Goal: Task Accomplishment & Management: Complete application form

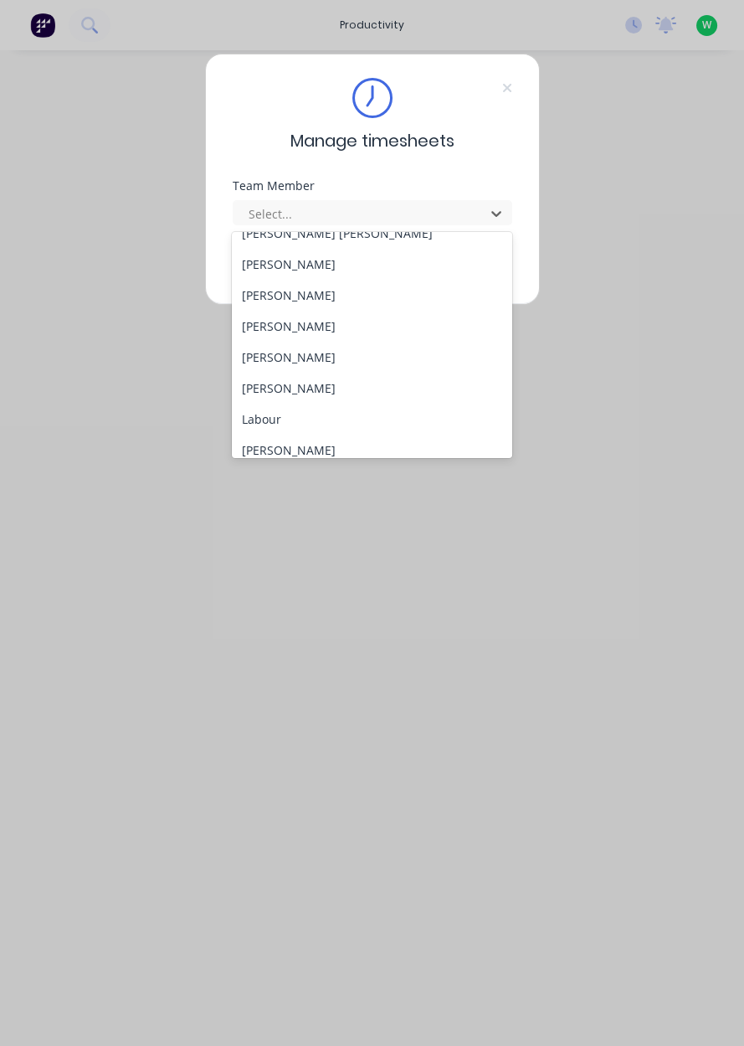
scroll to position [327, 0]
click at [322, 384] on div "[PERSON_NAME]" at bounding box center [372, 388] width 280 height 31
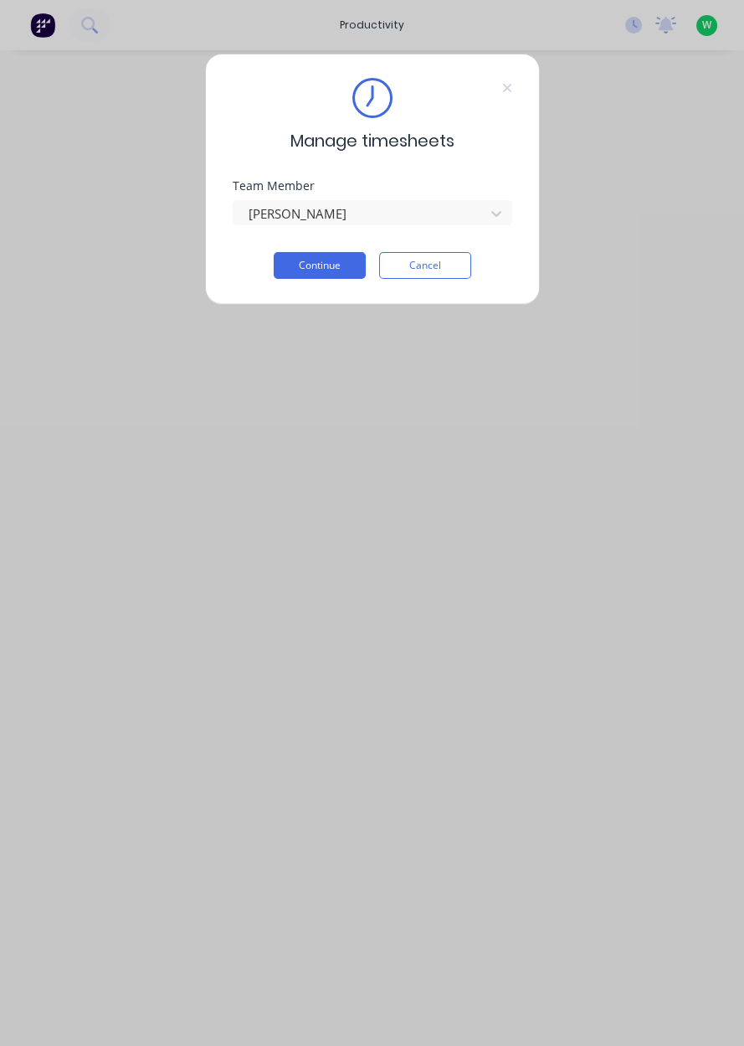
click at [306, 265] on button "Continue" at bounding box center [320, 265] width 92 height 27
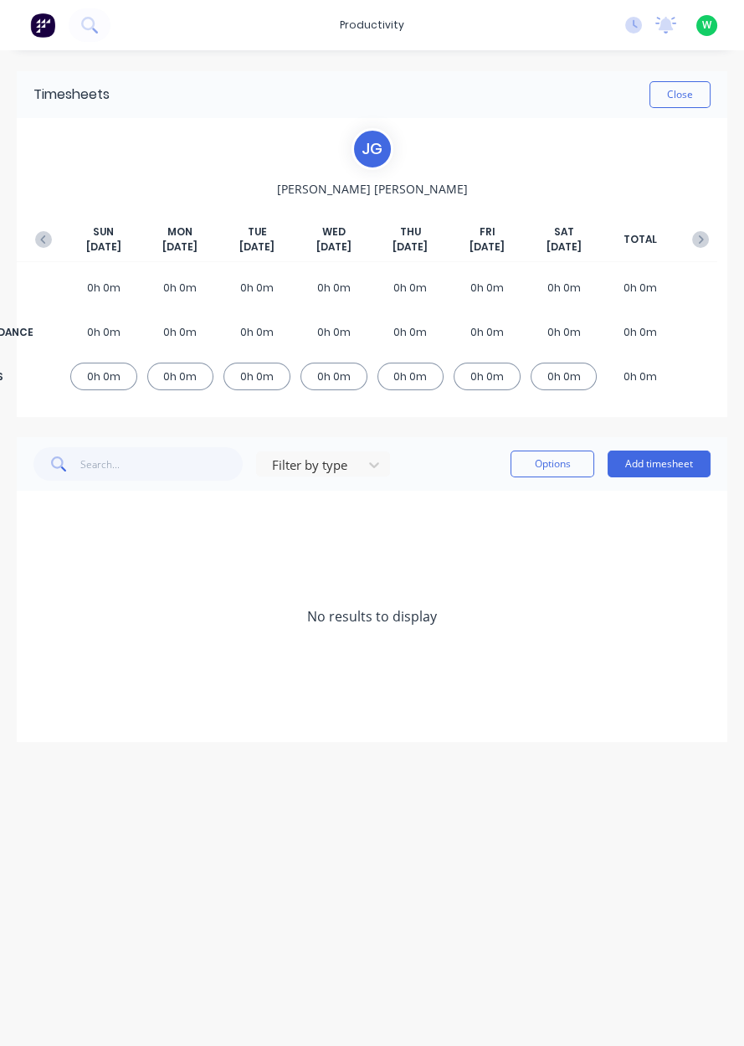
click at [669, 466] on button "Add timesheet" at bounding box center [659, 463] width 103 height 27
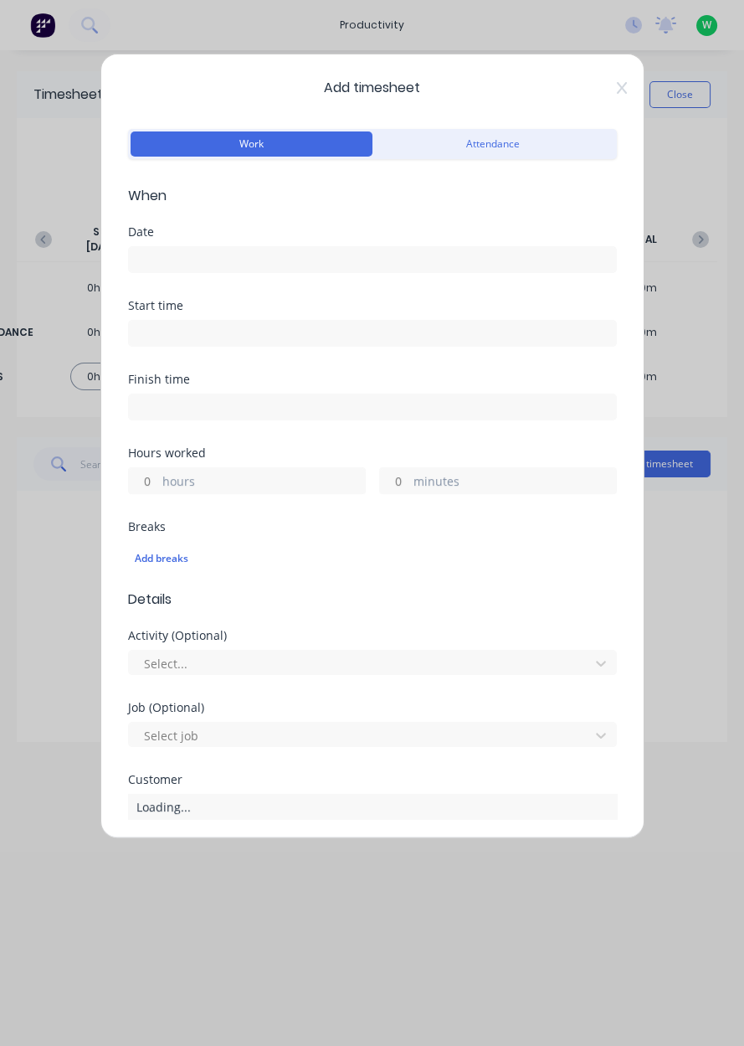
click at [230, 258] on input at bounding box center [372, 259] width 487 height 25
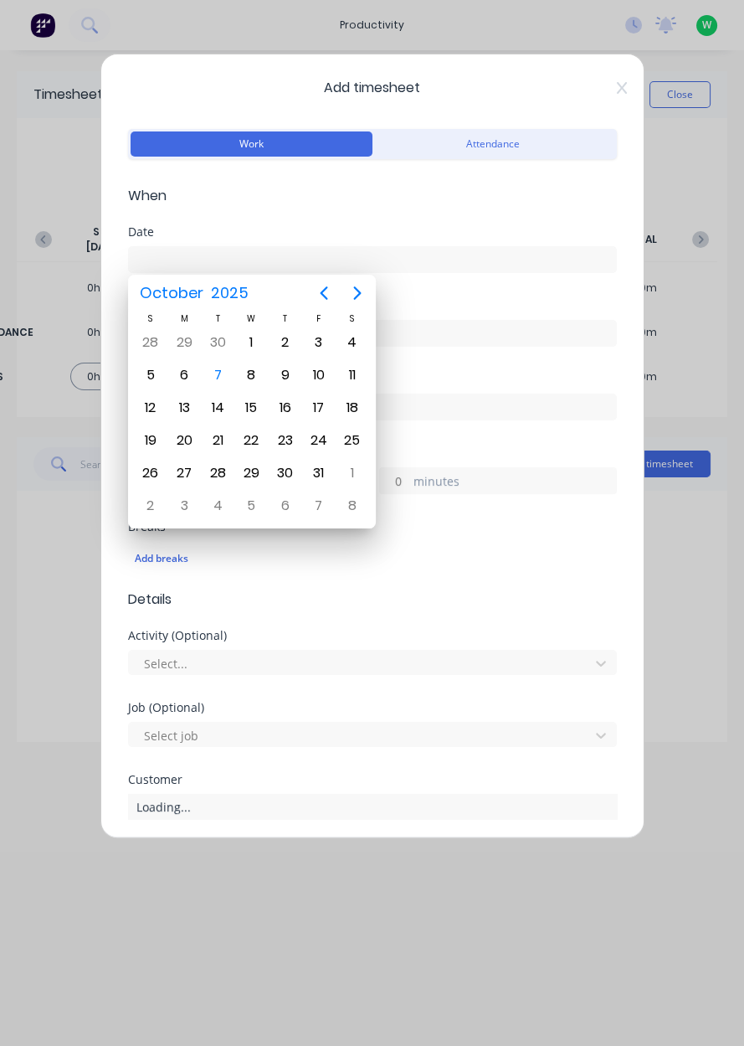
click at [218, 380] on div "7" at bounding box center [217, 375] width 25 height 25
type input "[DATE]"
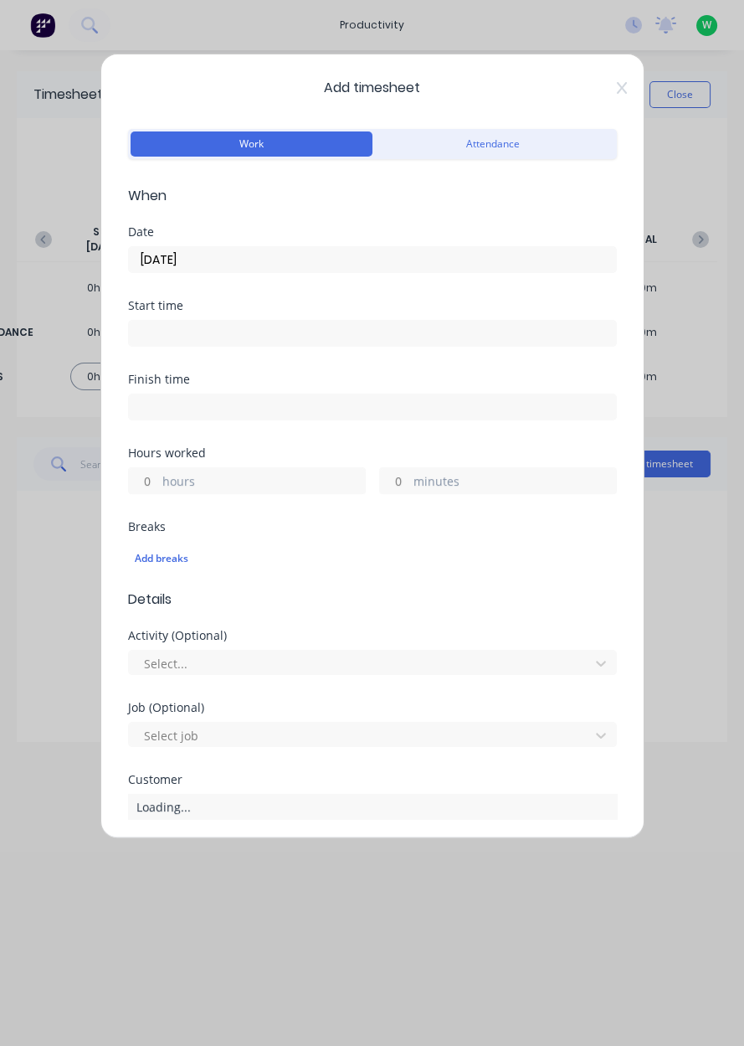
click at [215, 483] on label "hours" at bounding box center [263, 482] width 203 height 21
click at [158, 483] on input "hours" at bounding box center [143, 480] width 29 height 25
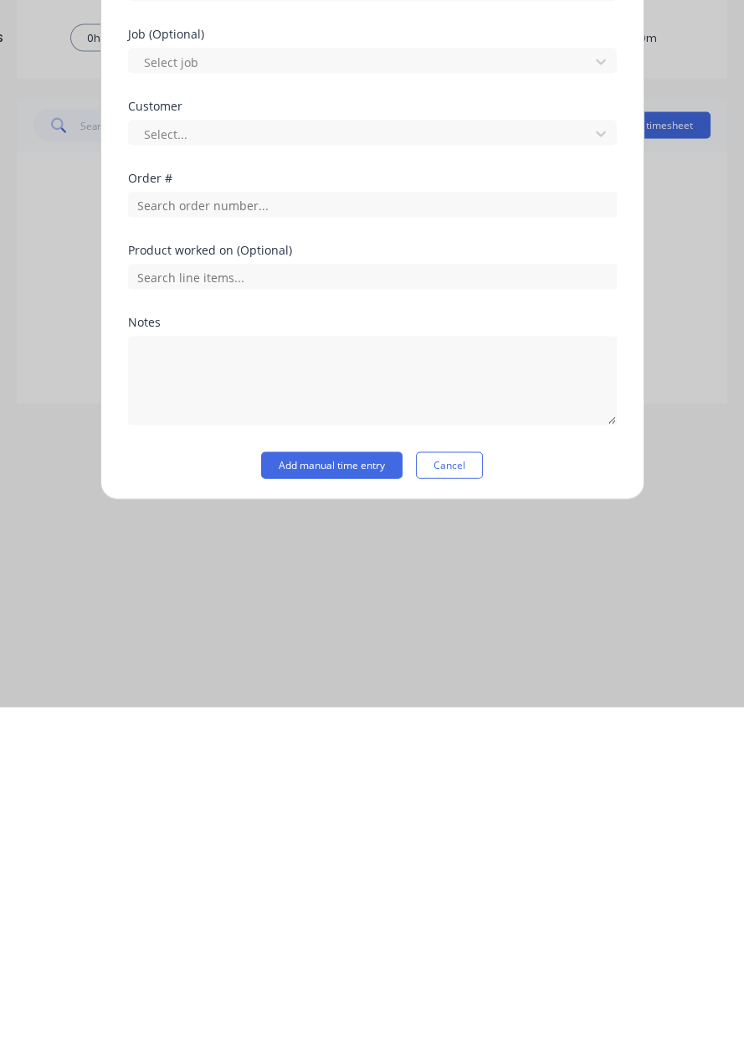
scroll to position [277, 0]
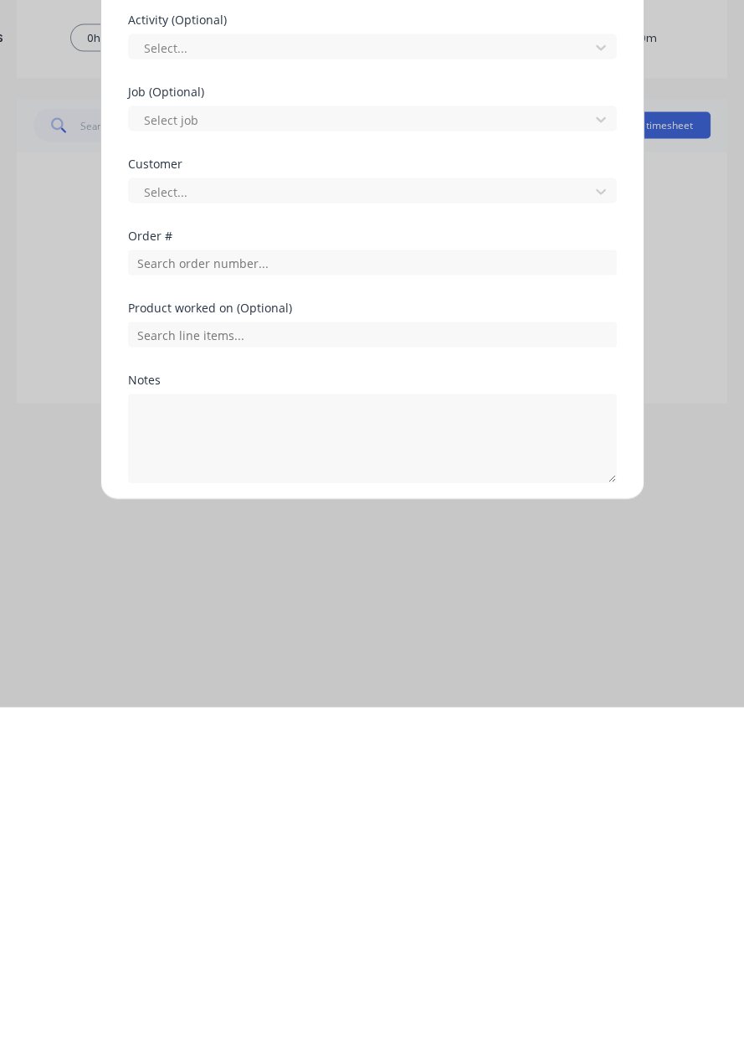
type input "8"
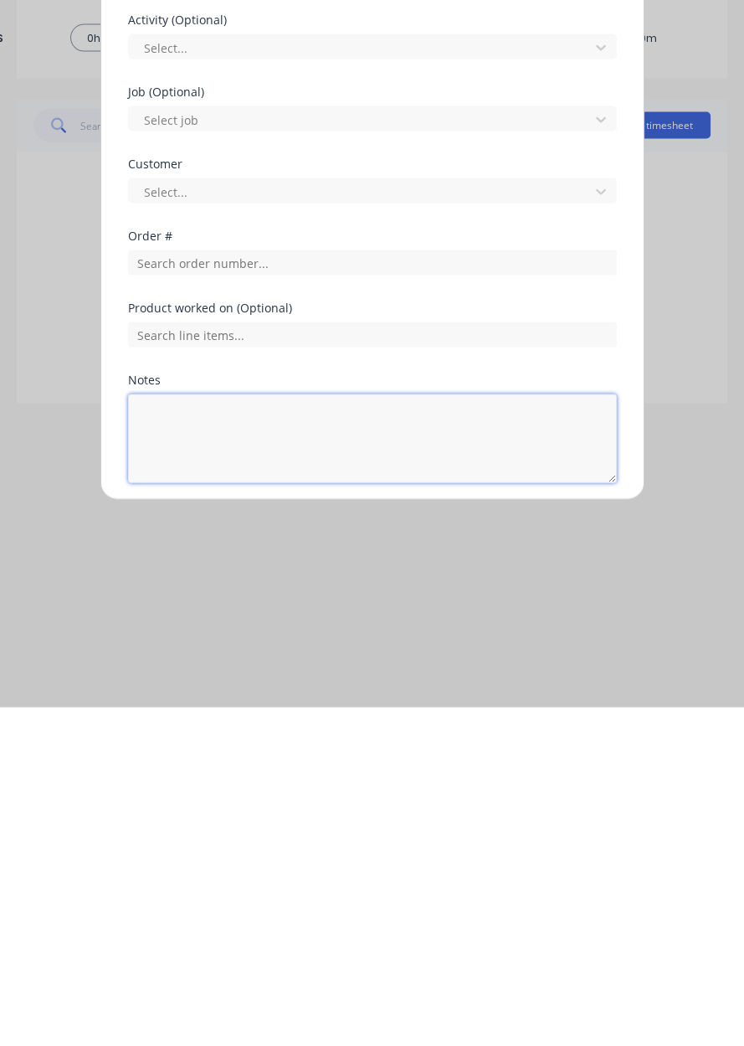
click at [238, 760] on textarea at bounding box center [372, 777] width 489 height 89
type textarea "Dendrobium deliveries, local delivery"
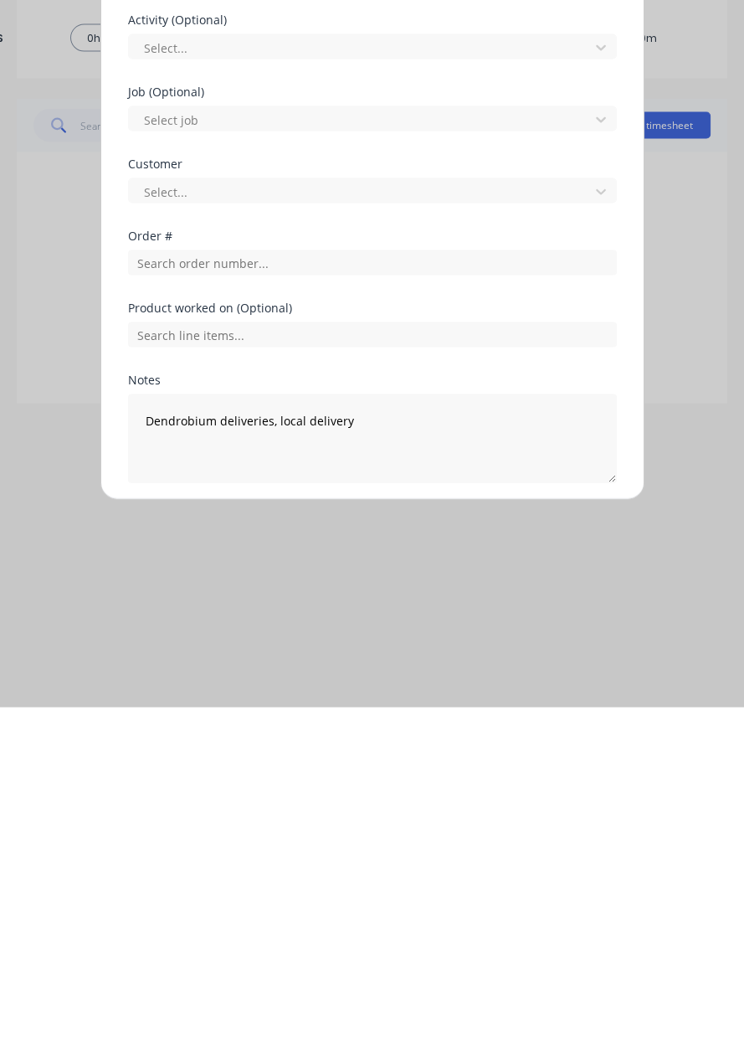
click at [340, 863] on button "Add manual time entry" at bounding box center [331, 861] width 141 height 27
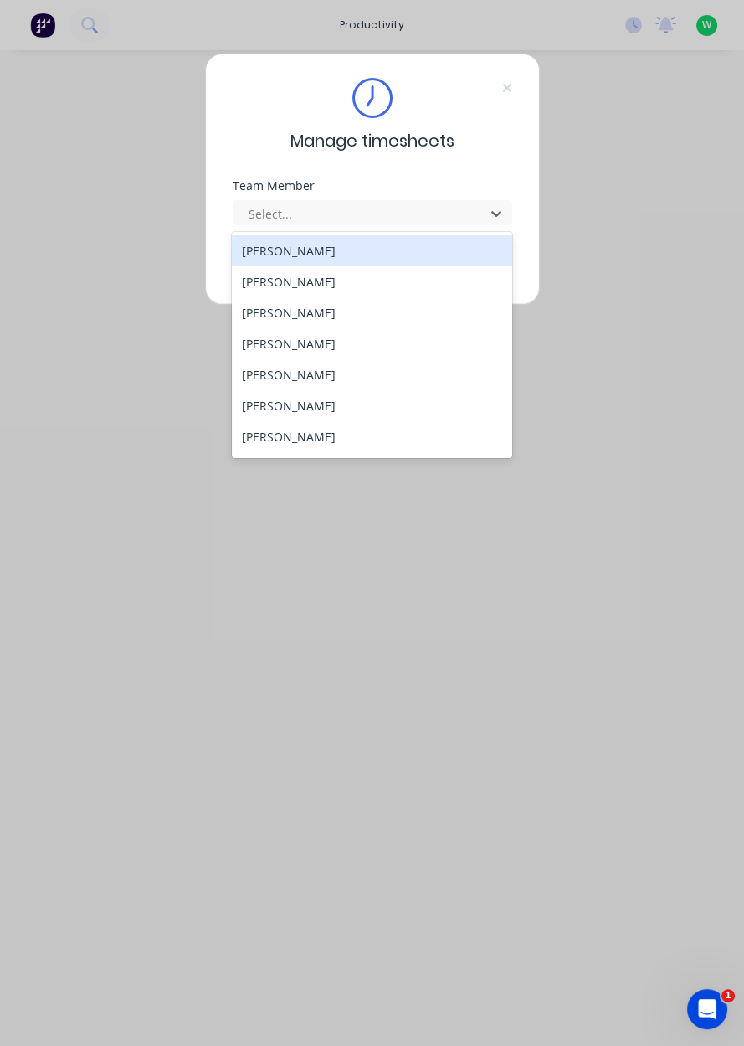
click at [255, 280] on div "[PERSON_NAME]" at bounding box center [372, 281] width 280 height 31
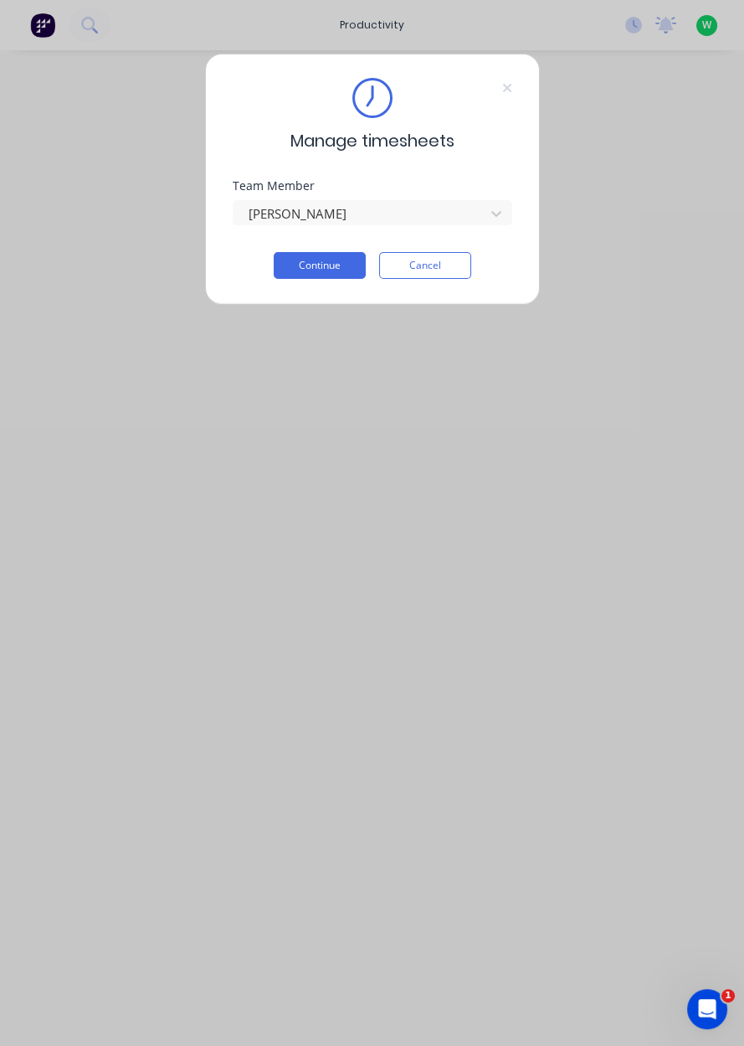
click at [289, 268] on button "Continue" at bounding box center [320, 265] width 92 height 27
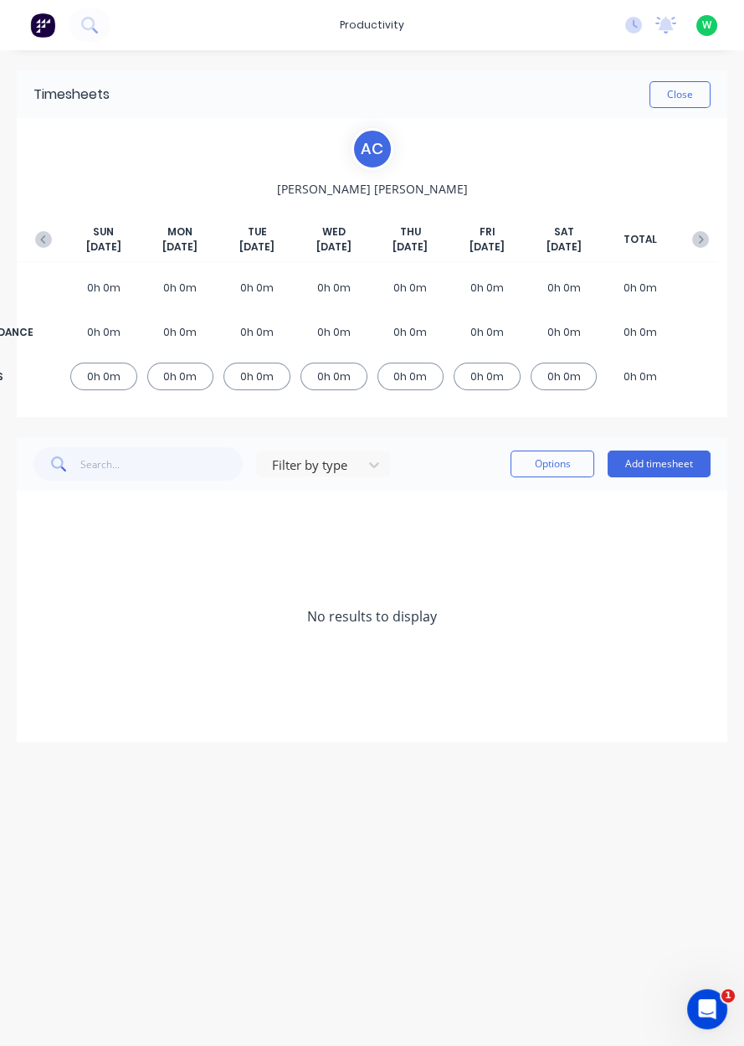
click at [658, 459] on button "Add timesheet" at bounding box center [659, 463] width 103 height 27
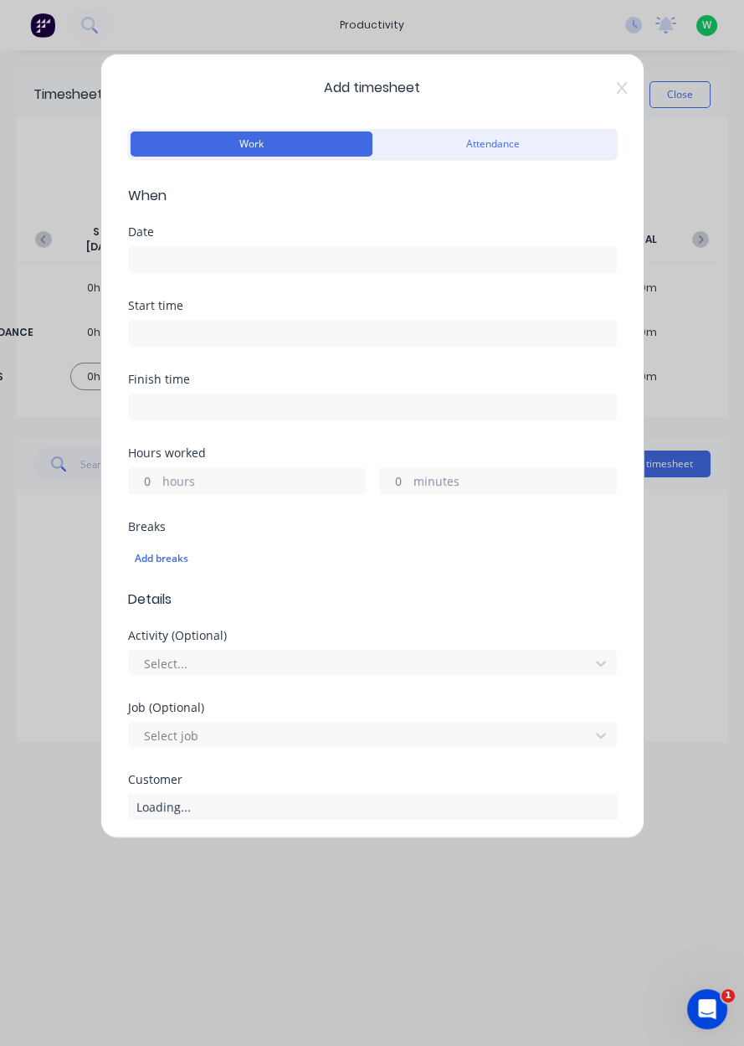
click at [486, 250] on input at bounding box center [372, 259] width 487 height 25
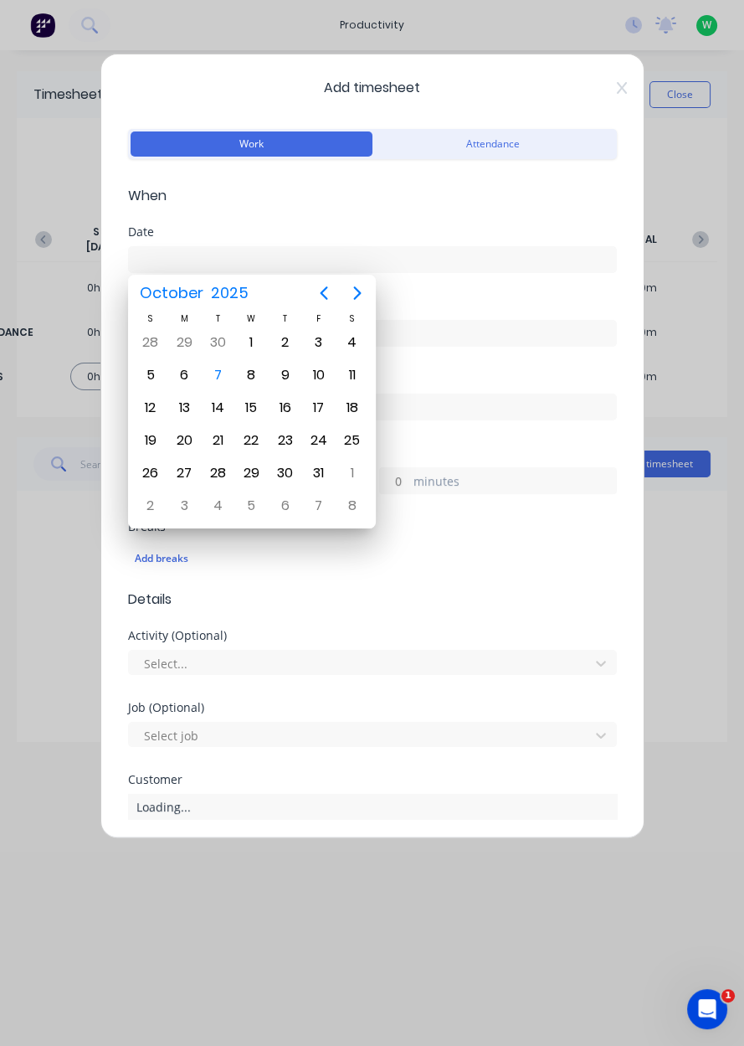
click at [224, 380] on div "7" at bounding box center [217, 375] width 25 height 25
type input "[DATE]"
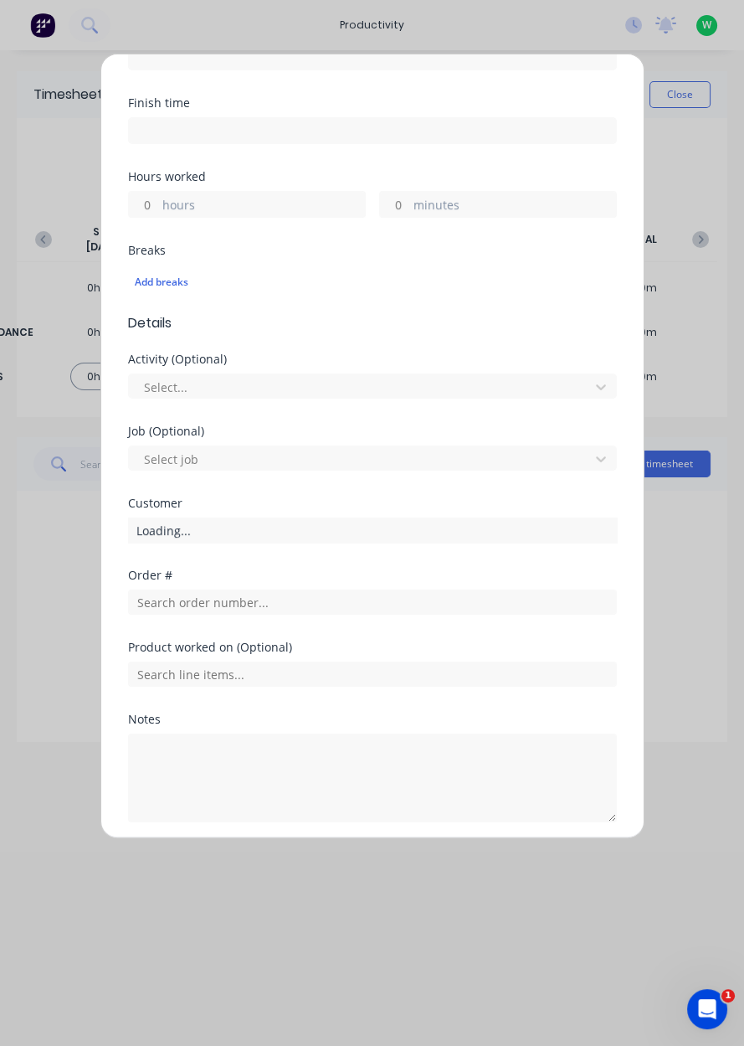
scroll to position [284, 0]
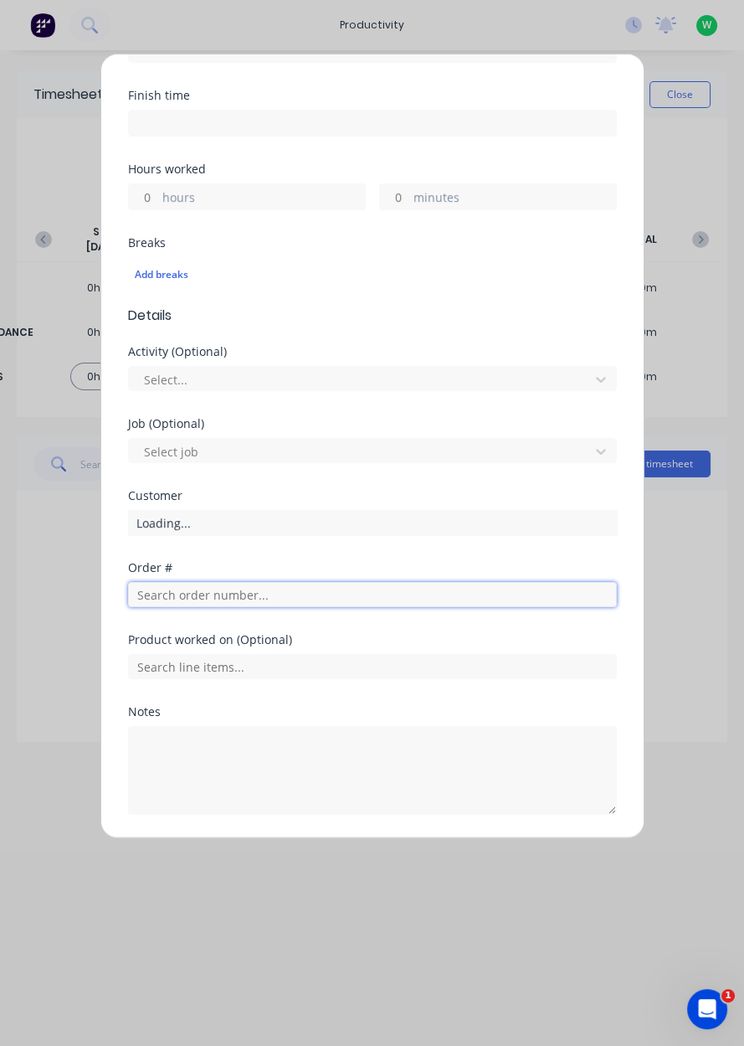
click at [276, 599] on input "text" at bounding box center [372, 594] width 489 height 25
type input "17943"
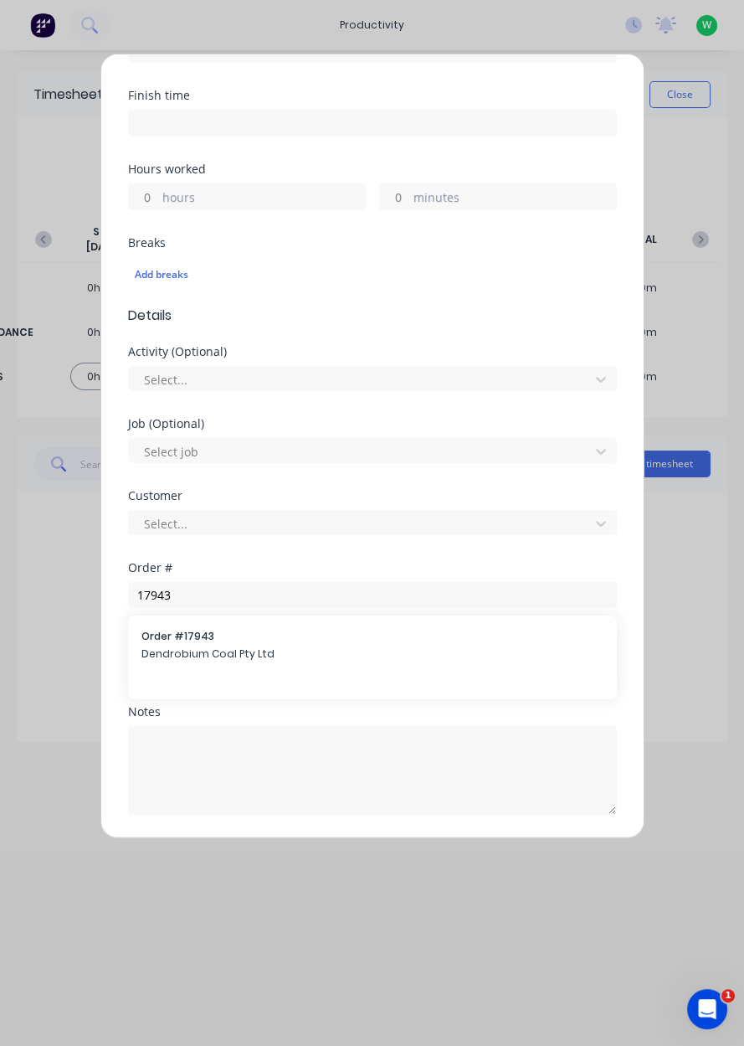
click at [272, 635] on span "Order # 17943" at bounding box center [372, 636] width 462 height 15
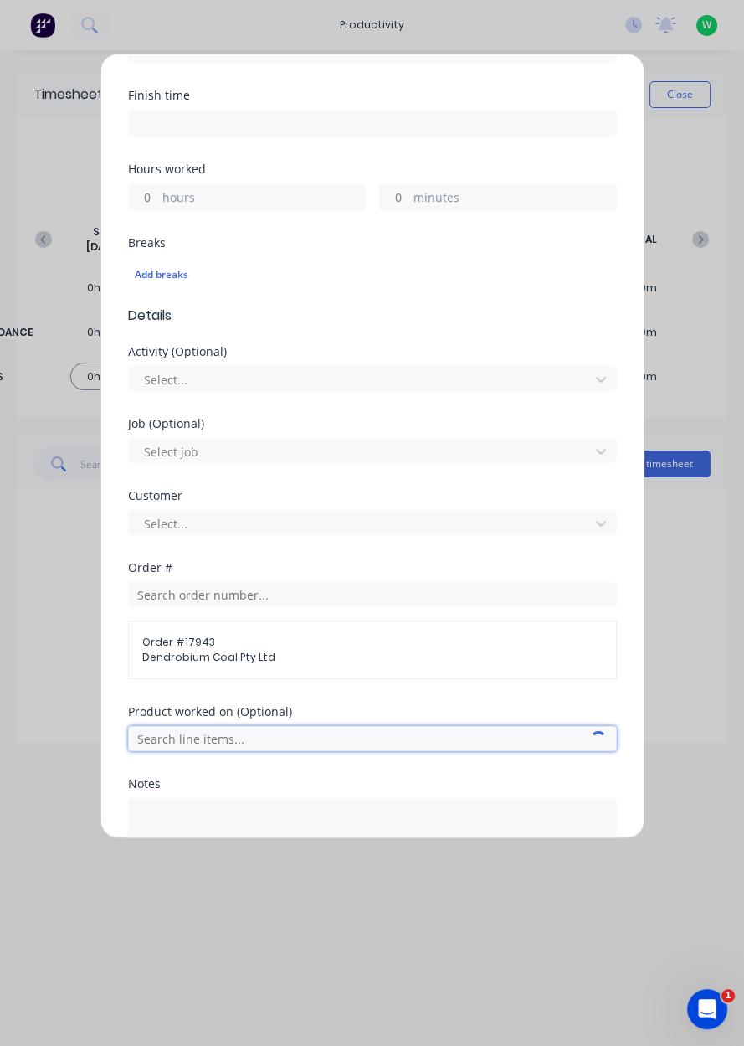
click at [265, 742] on input "text" at bounding box center [372, 738] width 489 height 25
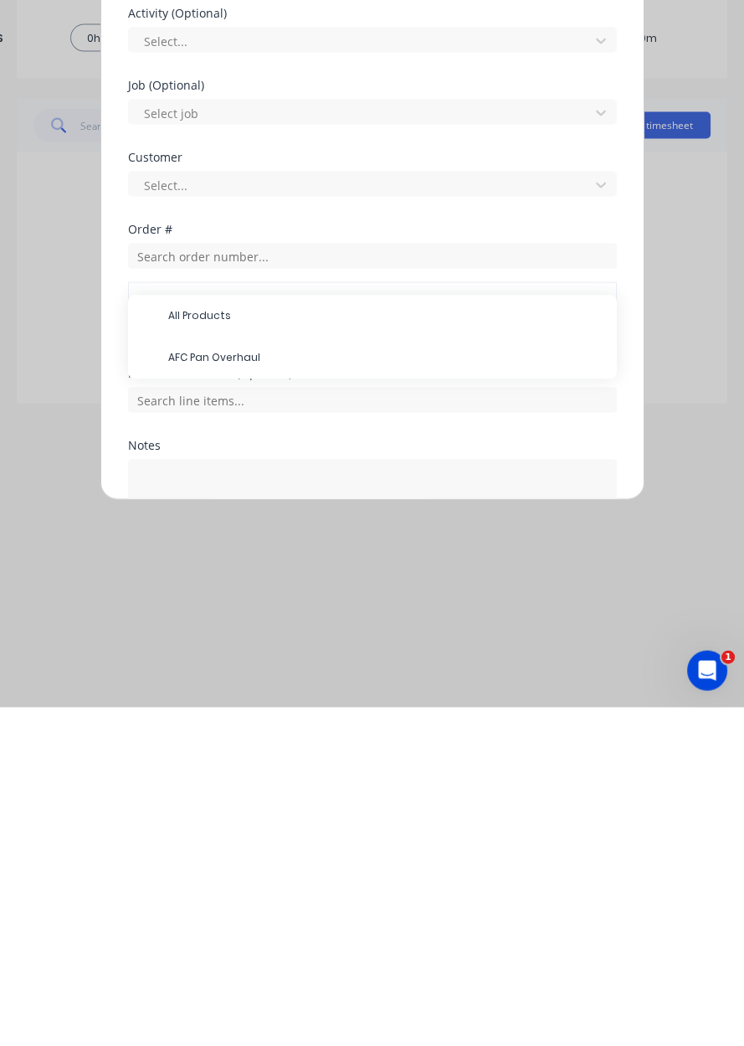
click at [183, 690] on span "AFC Pan Overhaul" at bounding box center [385, 696] width 435 height 15
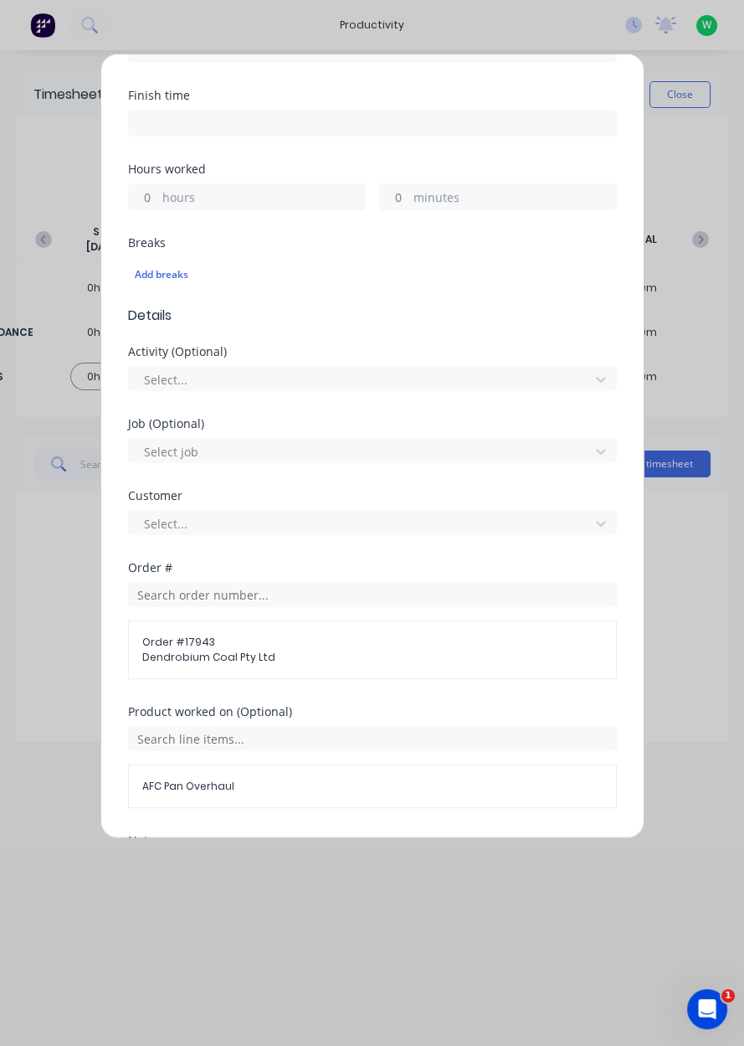
scroll to position [442, 0]
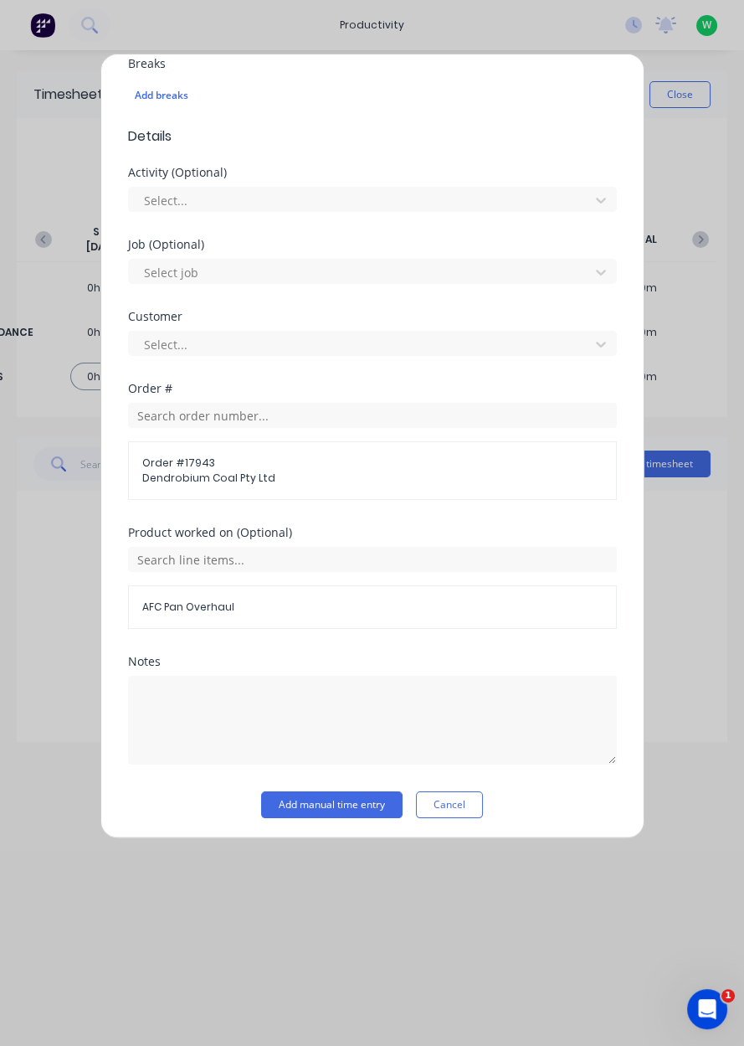
click at [333, 813] on button "Add manual time entry" at bounding box center [331, 804] width 141 height 27
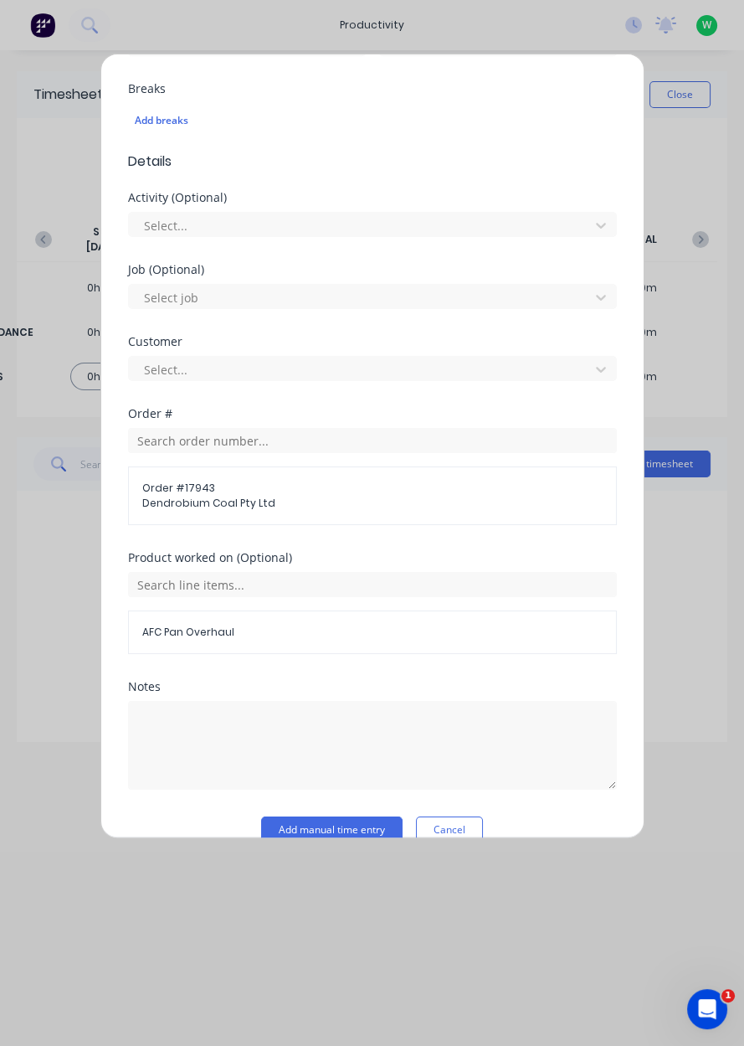
scroll to position [487, 0]
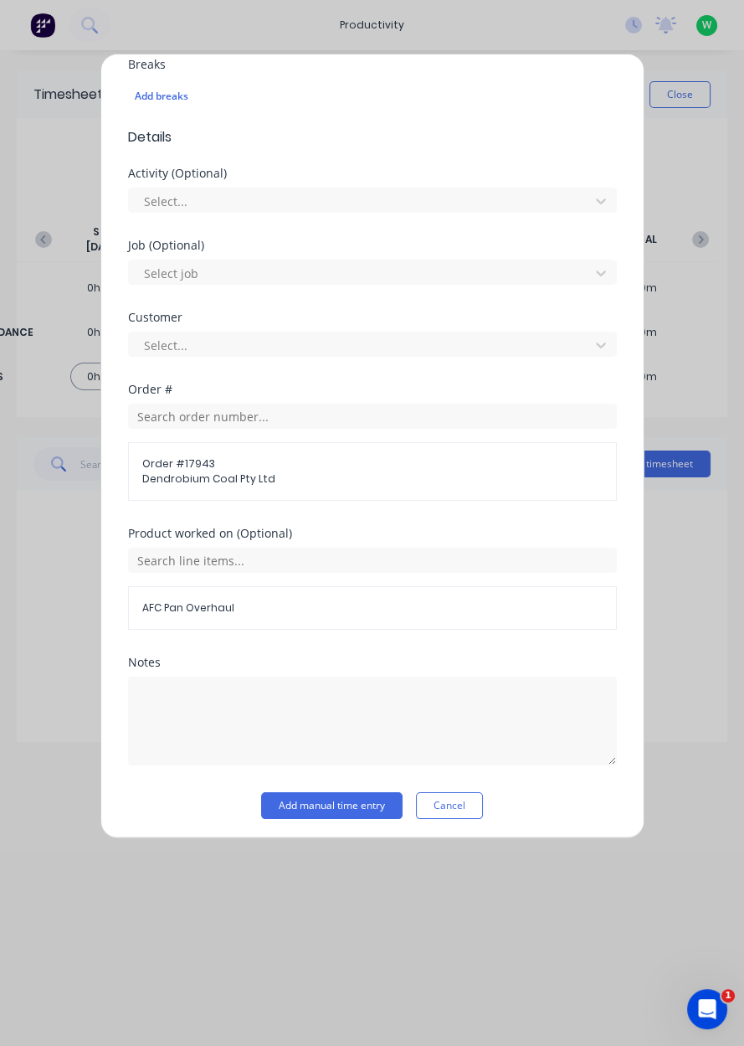
click at [331, 803] on button "Add manual time entry" at bounding box center [331, 805] width 141 height 27
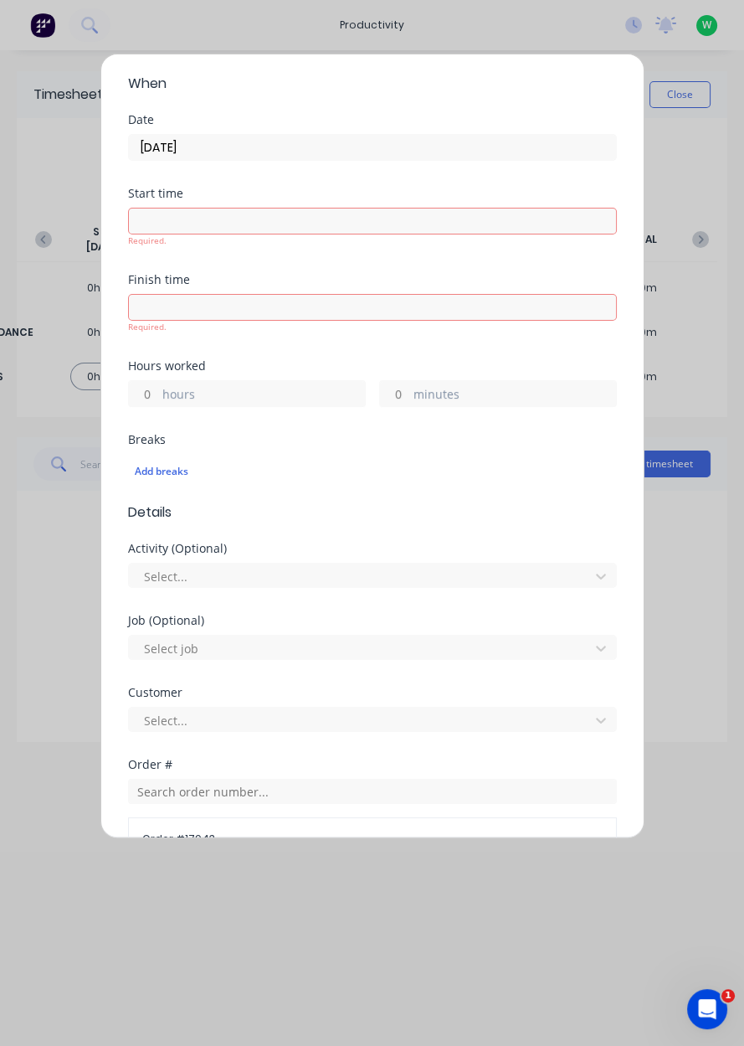
scroll to position [0, 0]
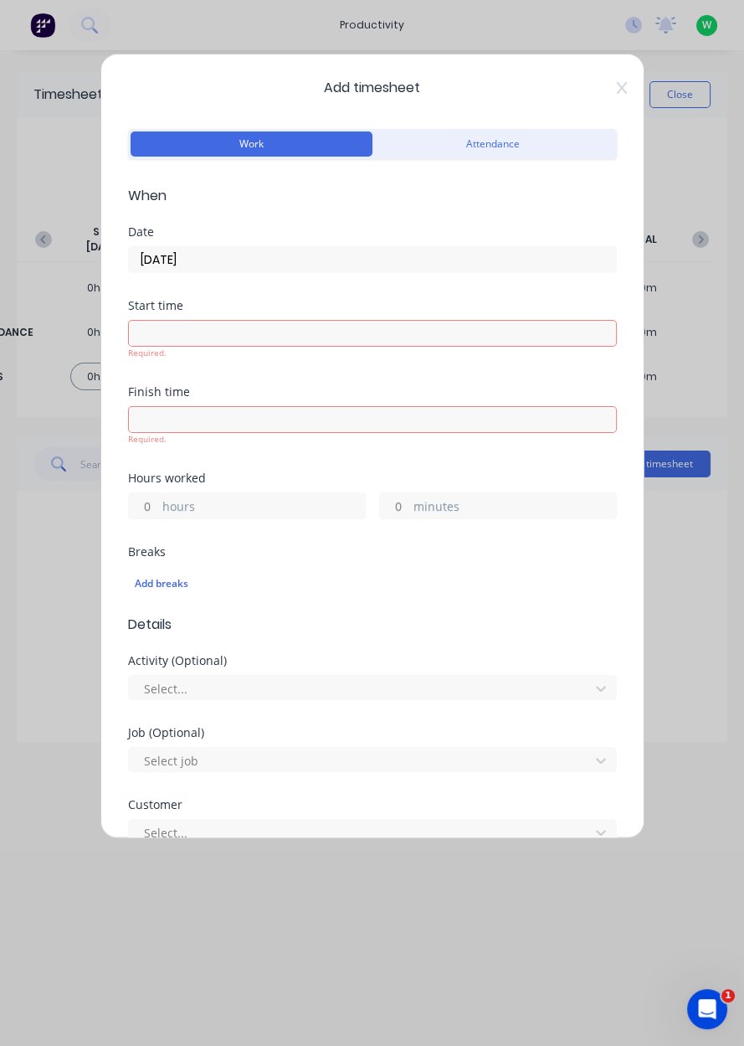
click at [249, 507] on label "hours" at bounding box center [263, 507] width 203 height 21
click at [158, 507] on input "hours" at bounding box center [143, 505] width 29 height 25
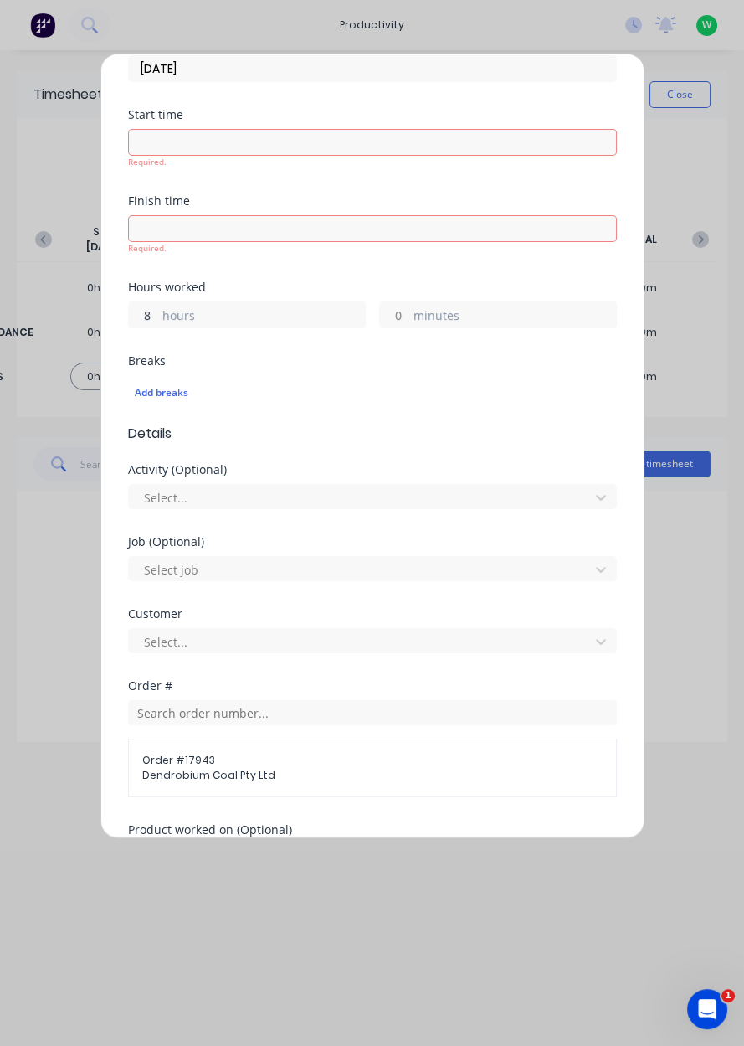
scroll to position [488, 0]
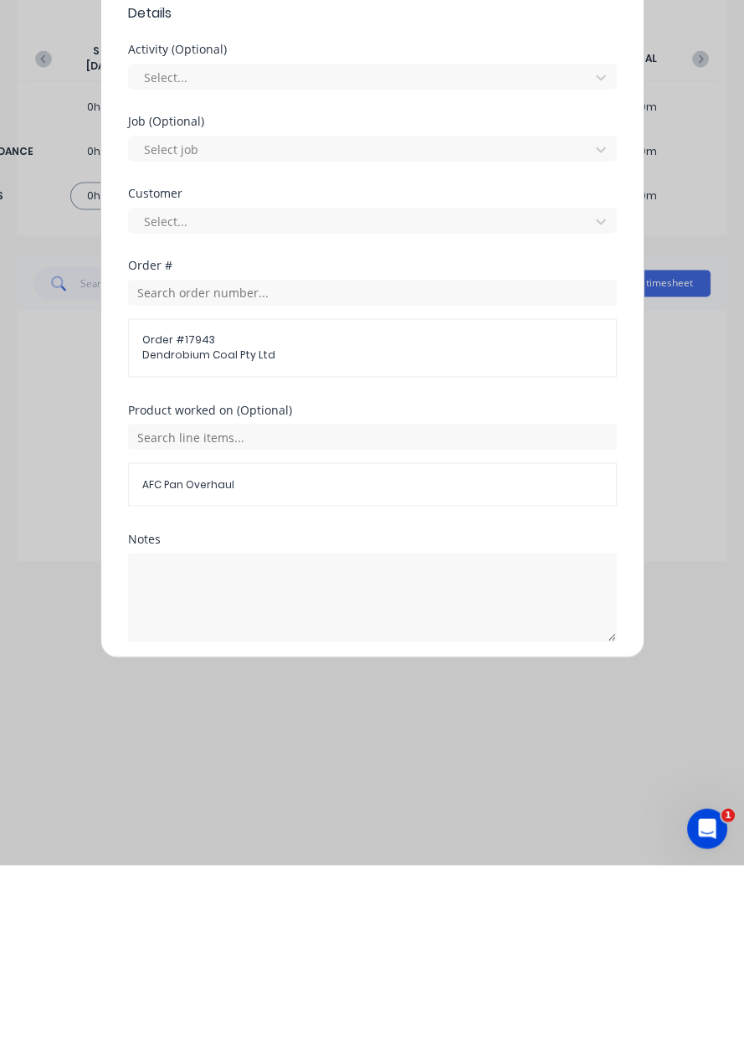
type input "8"
click at [280, 863] on button "Add manual time entry" at bounding box center [331, 862] width 141 height 27
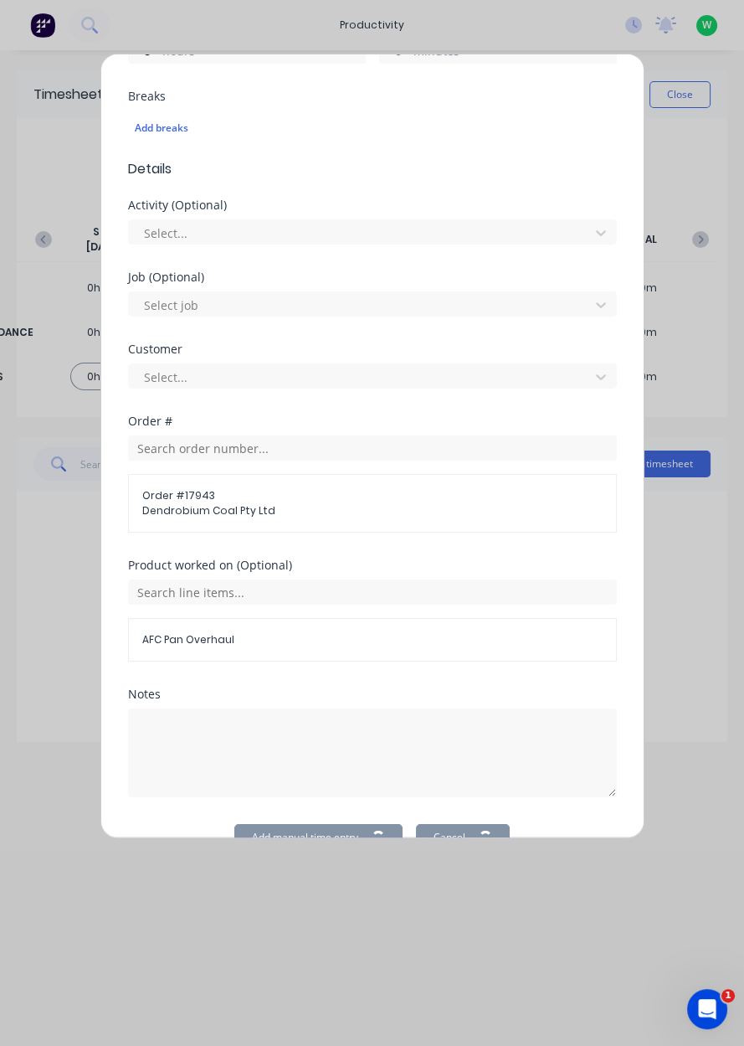
scroll to position [404, 0]
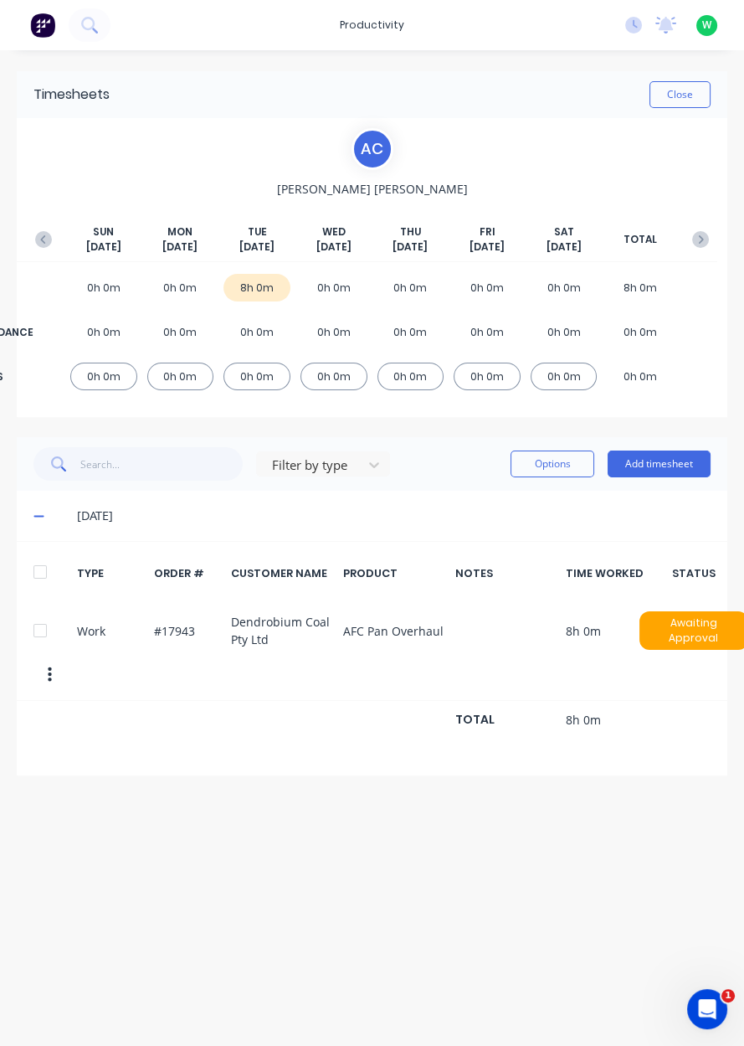
click at [667, 97] on button "Close" at bounding box center [680, 94] width 61 height 27
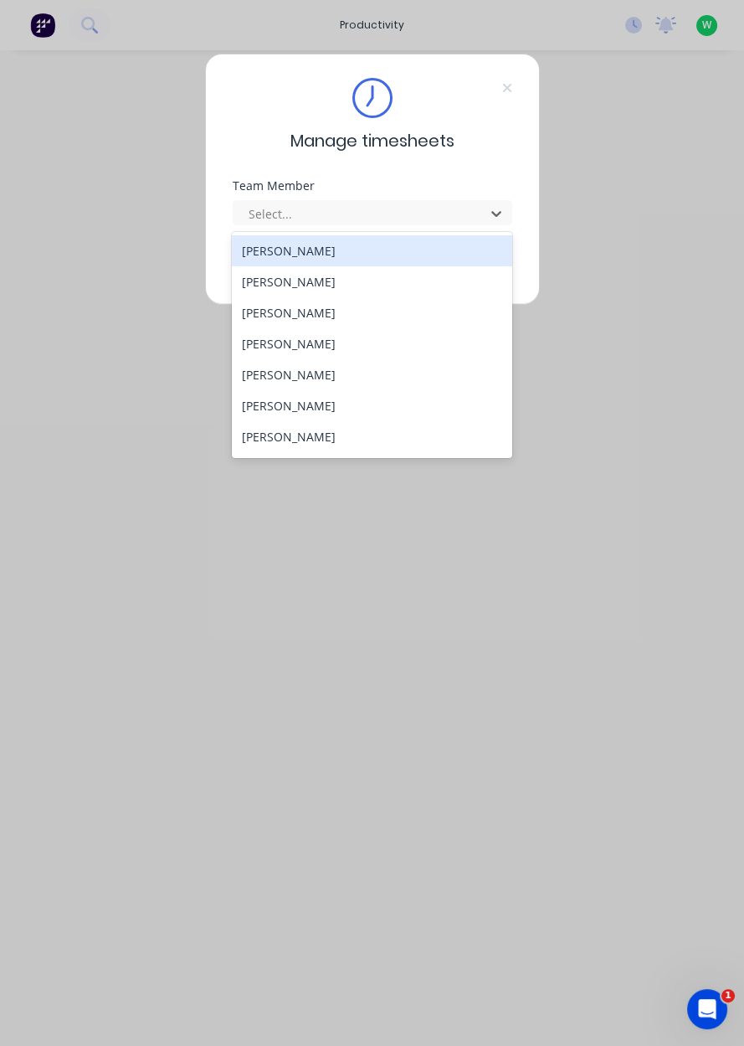
click at [265, 330] on div "[PERSON_NAME]" at bounding box center [372, 343] width 280 height 31
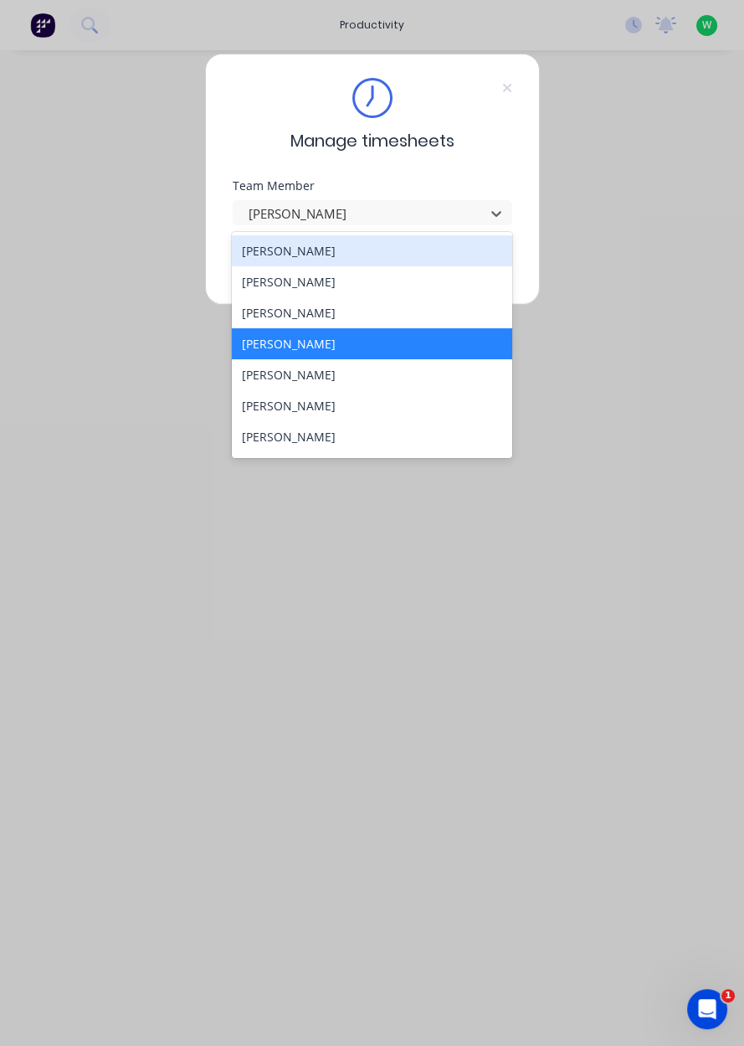
click at [260, 319] on div "[PERSON_NAME]" at bounding box center [372, 312] width 280 height 31
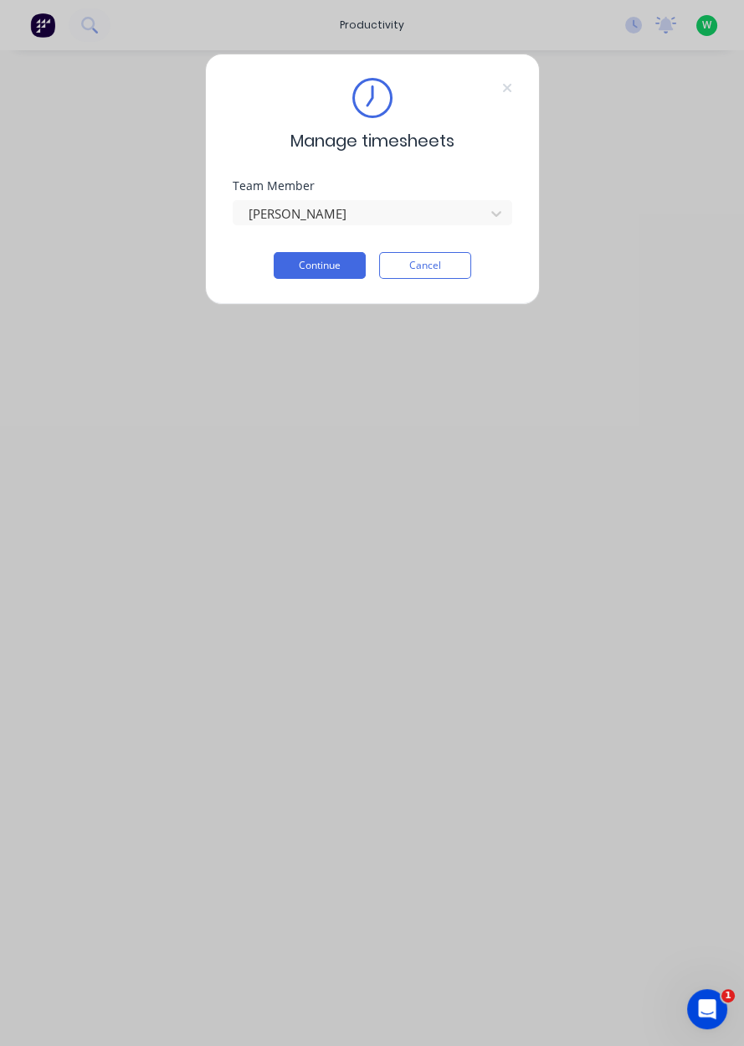
click at [303, 271] on button "Continue" at bounding box center [320, 265] width 92 height 27
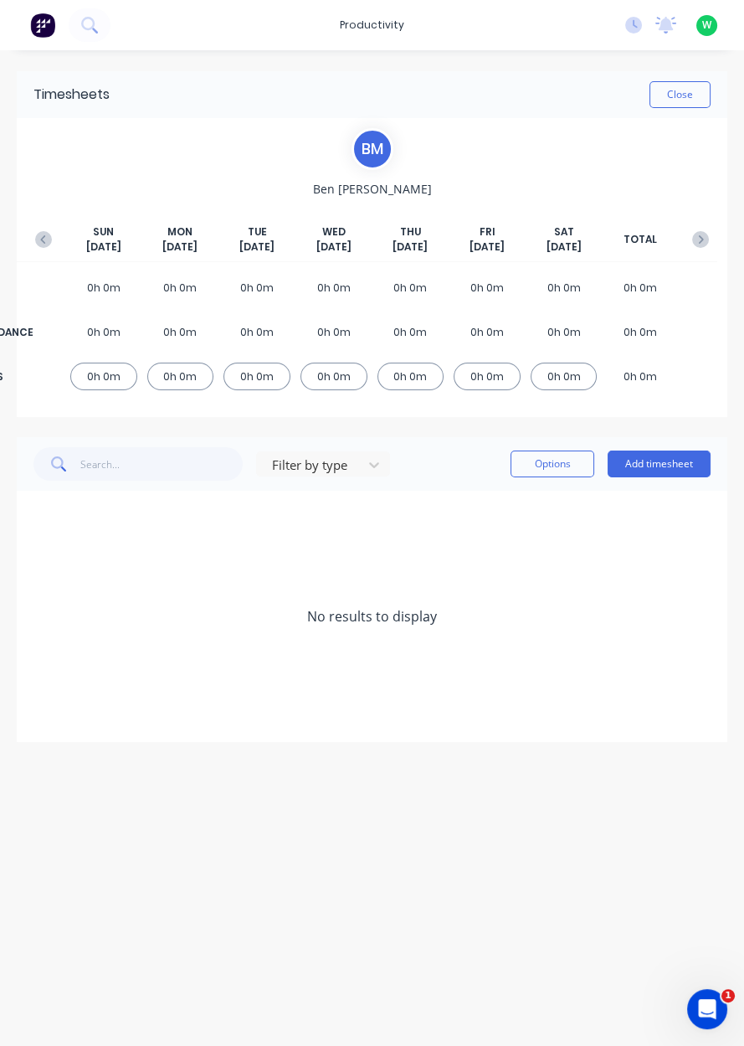
click at [651, 456] on button "Add timesheet" at bounding box center [659, 463] width 103 height 27
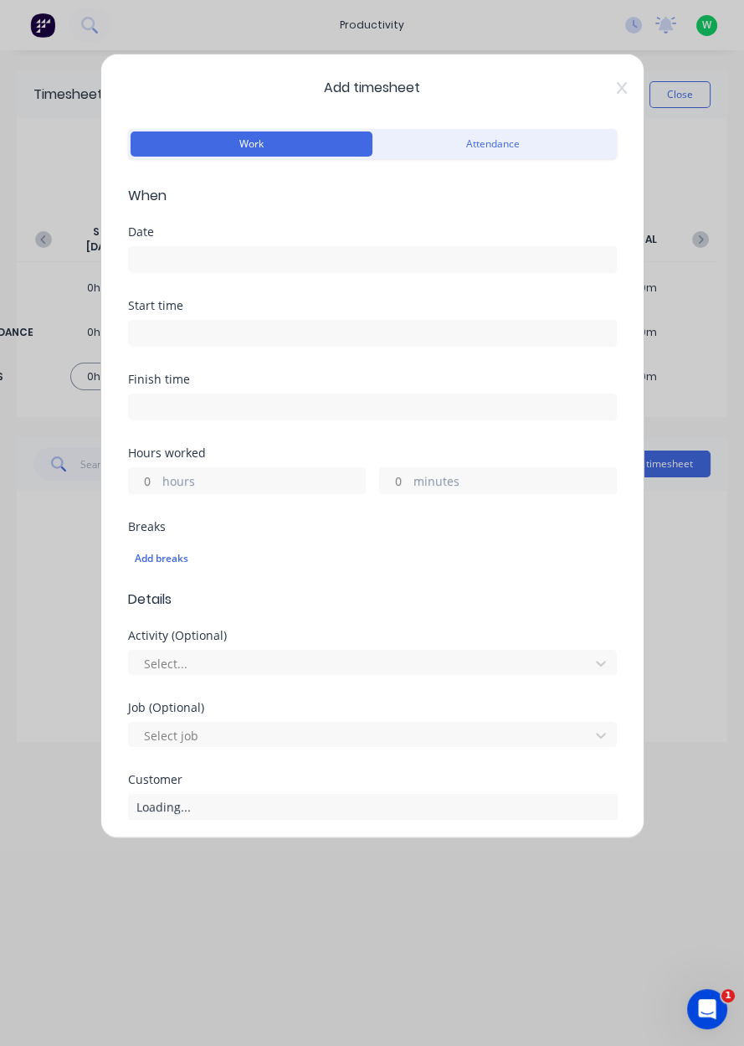
click at [149, 252] on input at bounding box center [372, 259] width 487 height 25
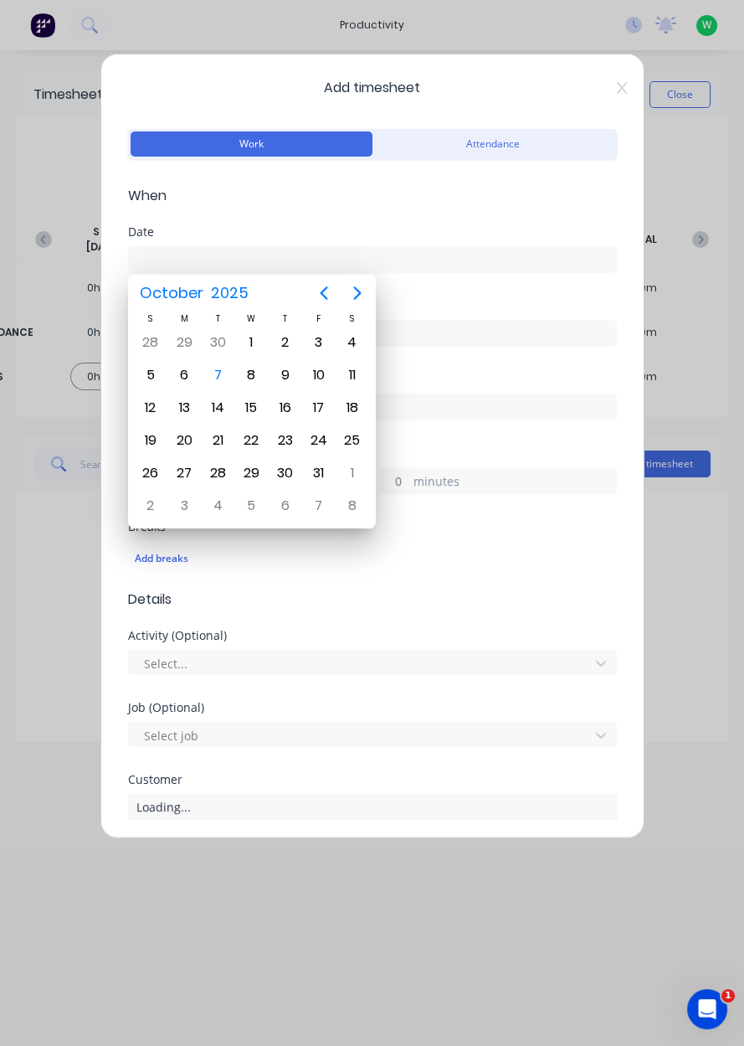
click at [219, 379] on div "7" at bounding box center [217, 375] width 25 height 25
type input "[DATE]"
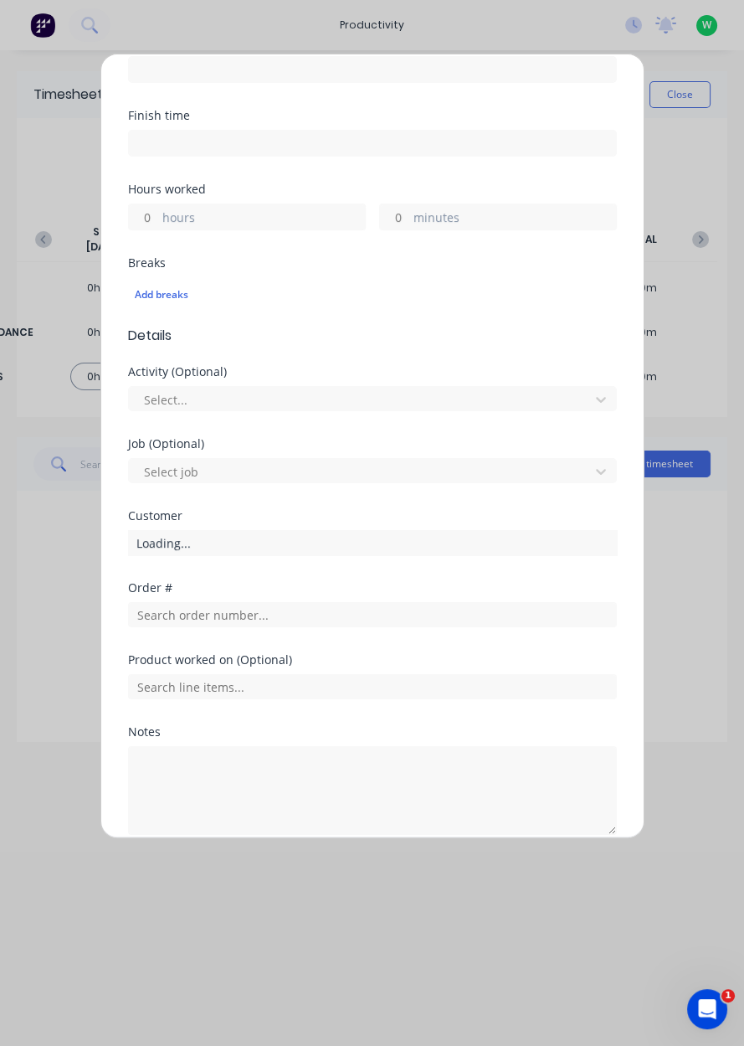
scroll to position [286, 0]
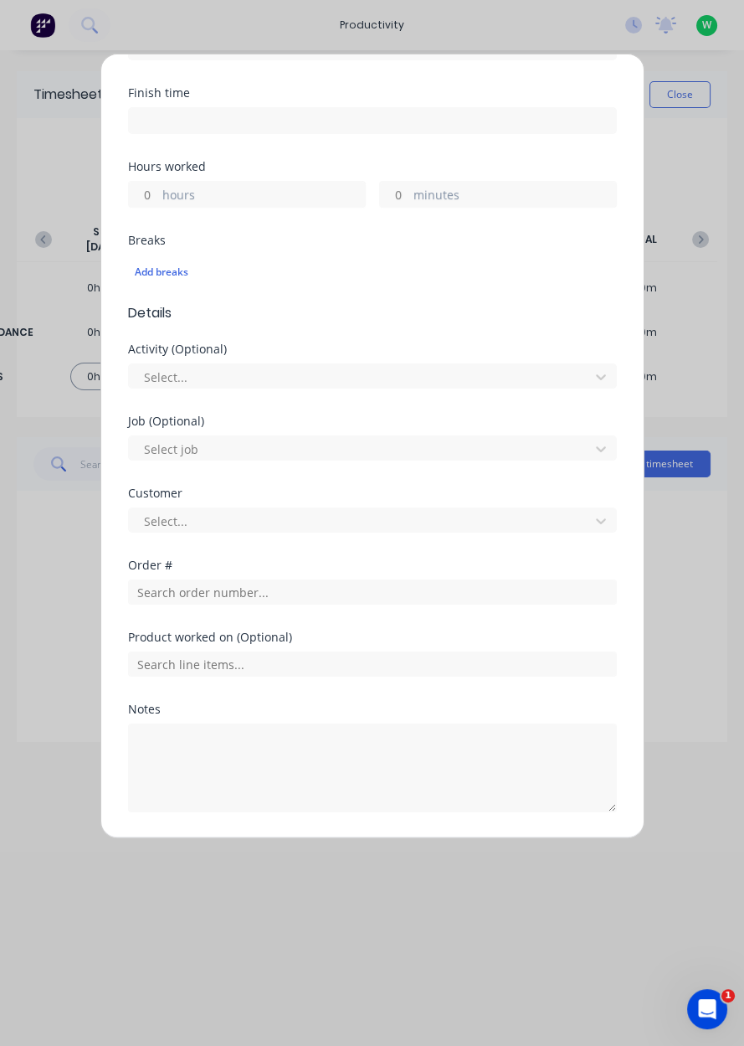
click at [172, 186] on label "hours" at bounding box center [263, 196] width 203 height 21
click at [158, 186] on input "hours" at bounding box center [143, 194] width 29 height 25
type input "8"
click at [226, 589] on input "text" at bounding box center [372, 591] width 489 height 25
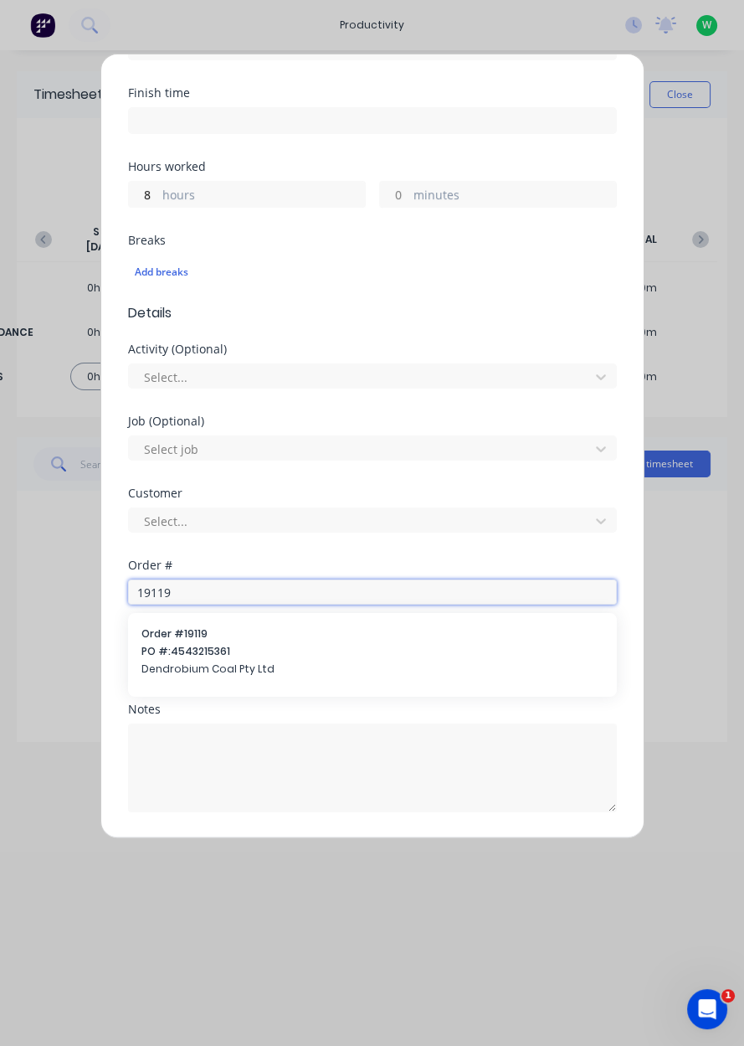
type input "19119"
click at [168, 655] on span "PO #: 4543215361" at bounding box center [372, 651] width 462 height 15
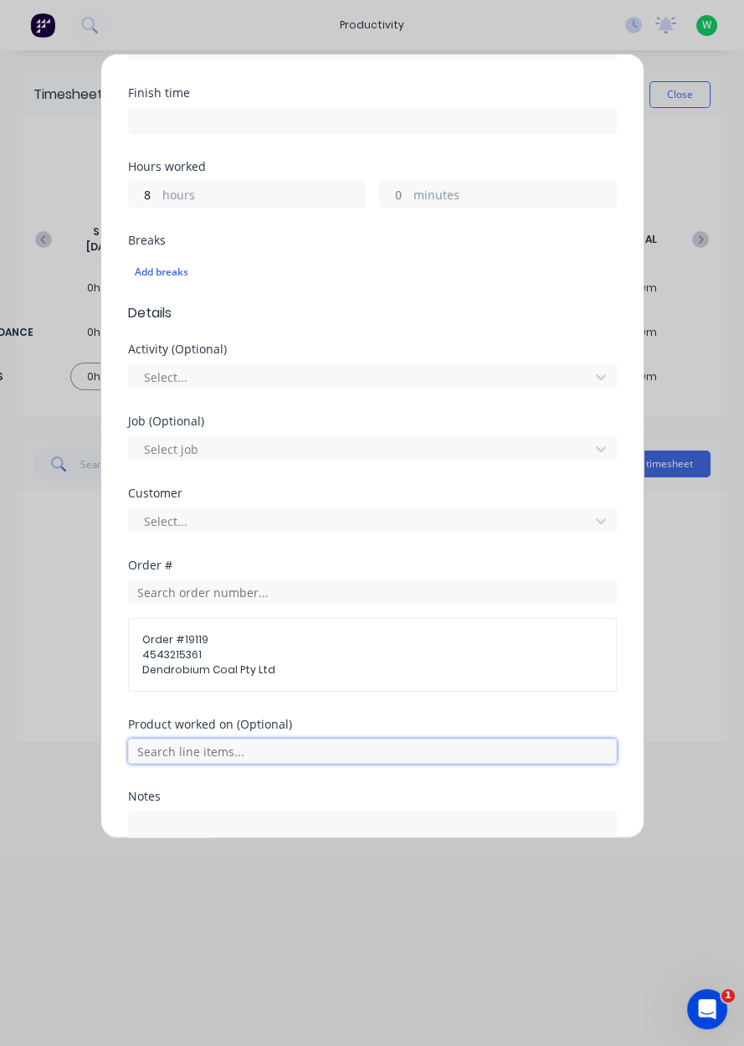
click at [173, 749] on input "text" at bounding box center [372, 750] width 489 height 25
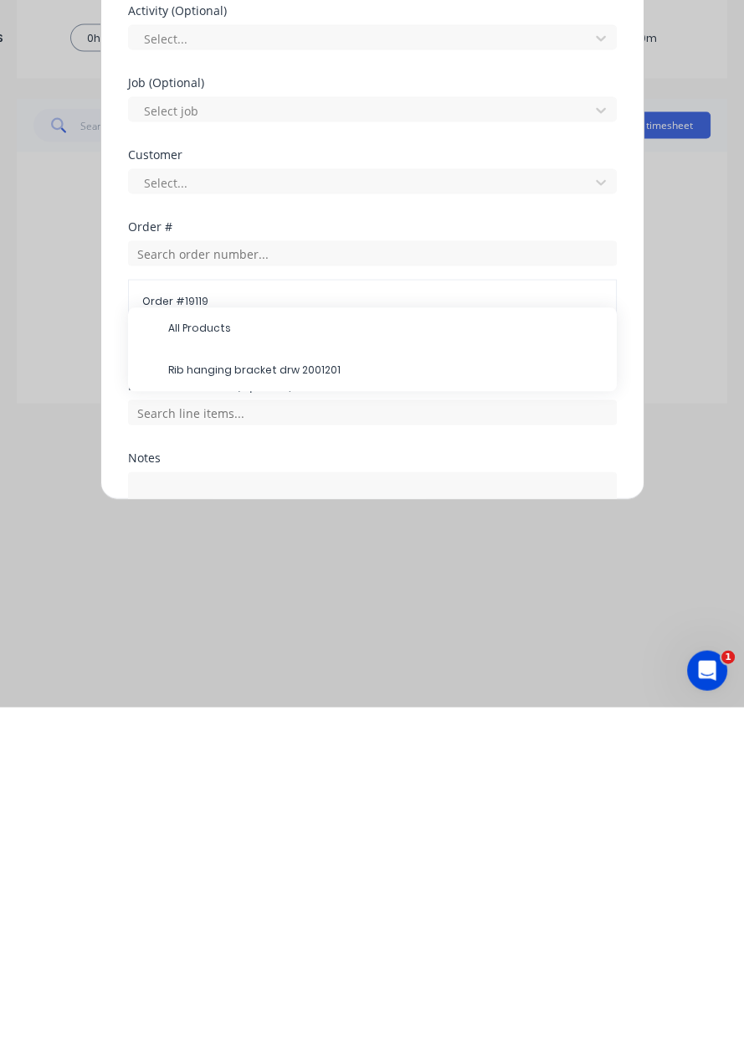
click at [174, 702] on span "Rib hanging bracket drw 2001201" at bounding box center [385, 709] width 435 height 15
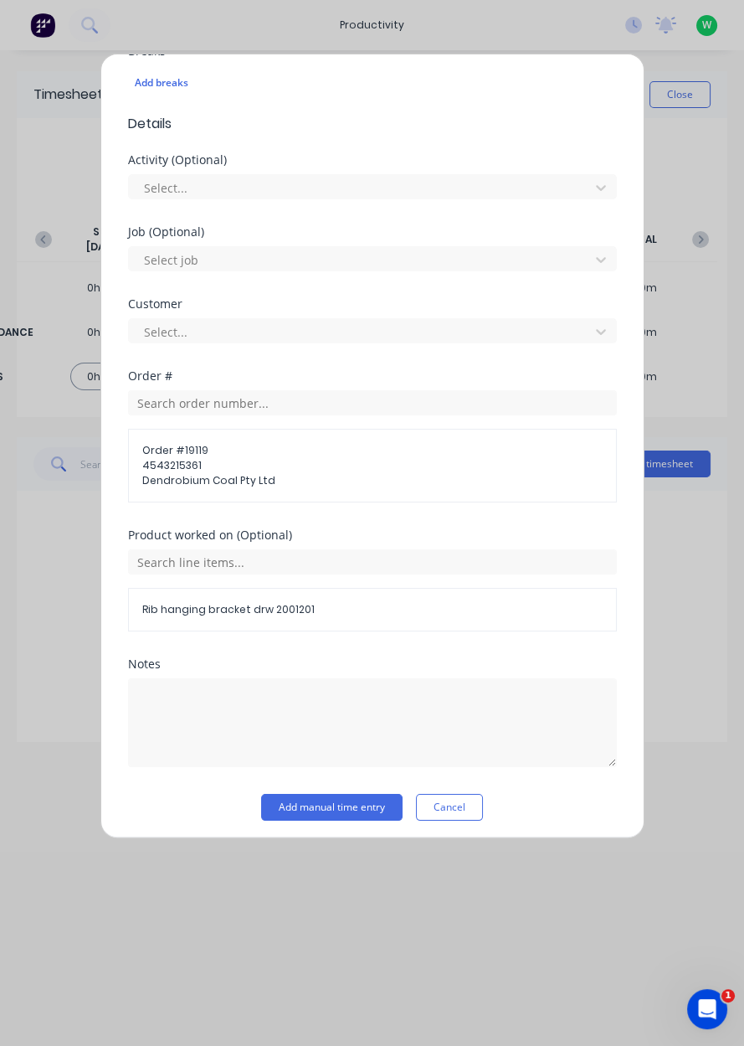
scroll to position [478, 0]
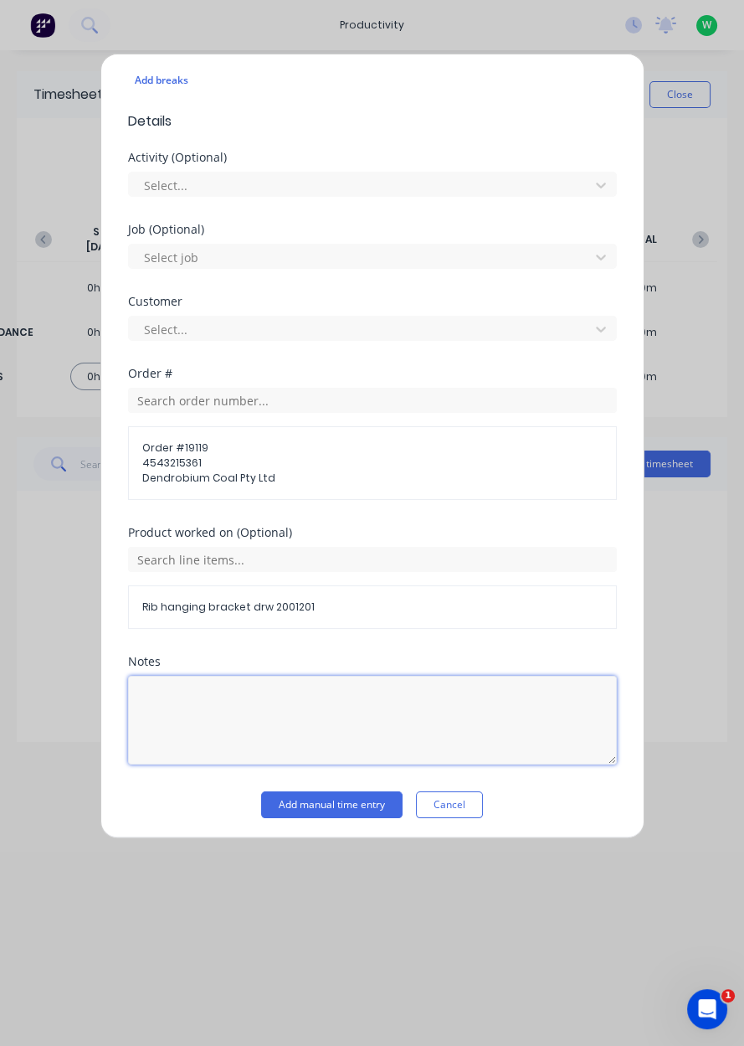
click at [168, 702] on textarea at bounding box center [372, 720] width 489 height 89
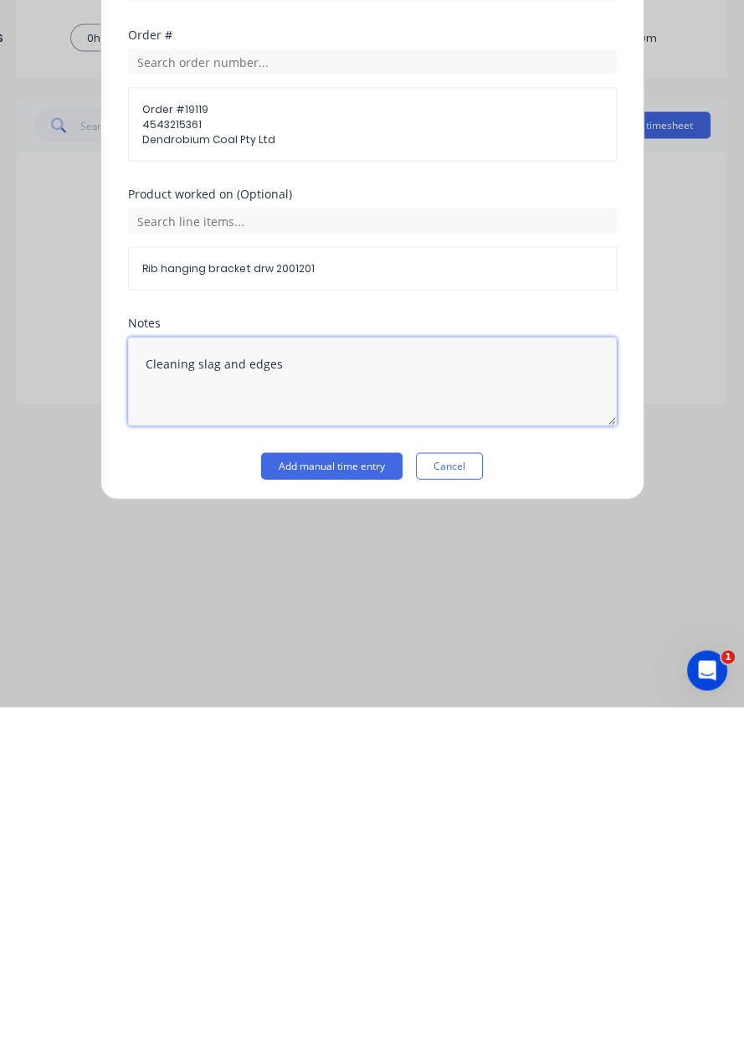
type textarea "Cleaning slag and edges"
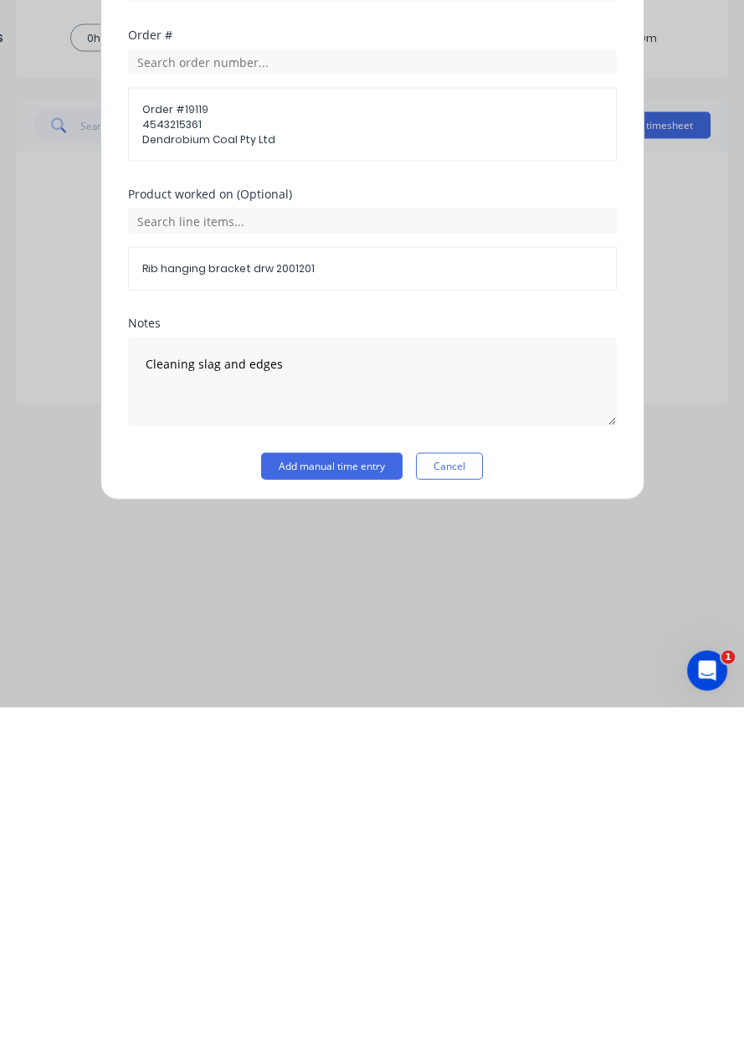
click at [302, 796] on button "Add manual time entry" at bounding box center [331, 804] width 141 height 27
